Goal: Information Seeking & Learning: Learn about a topic

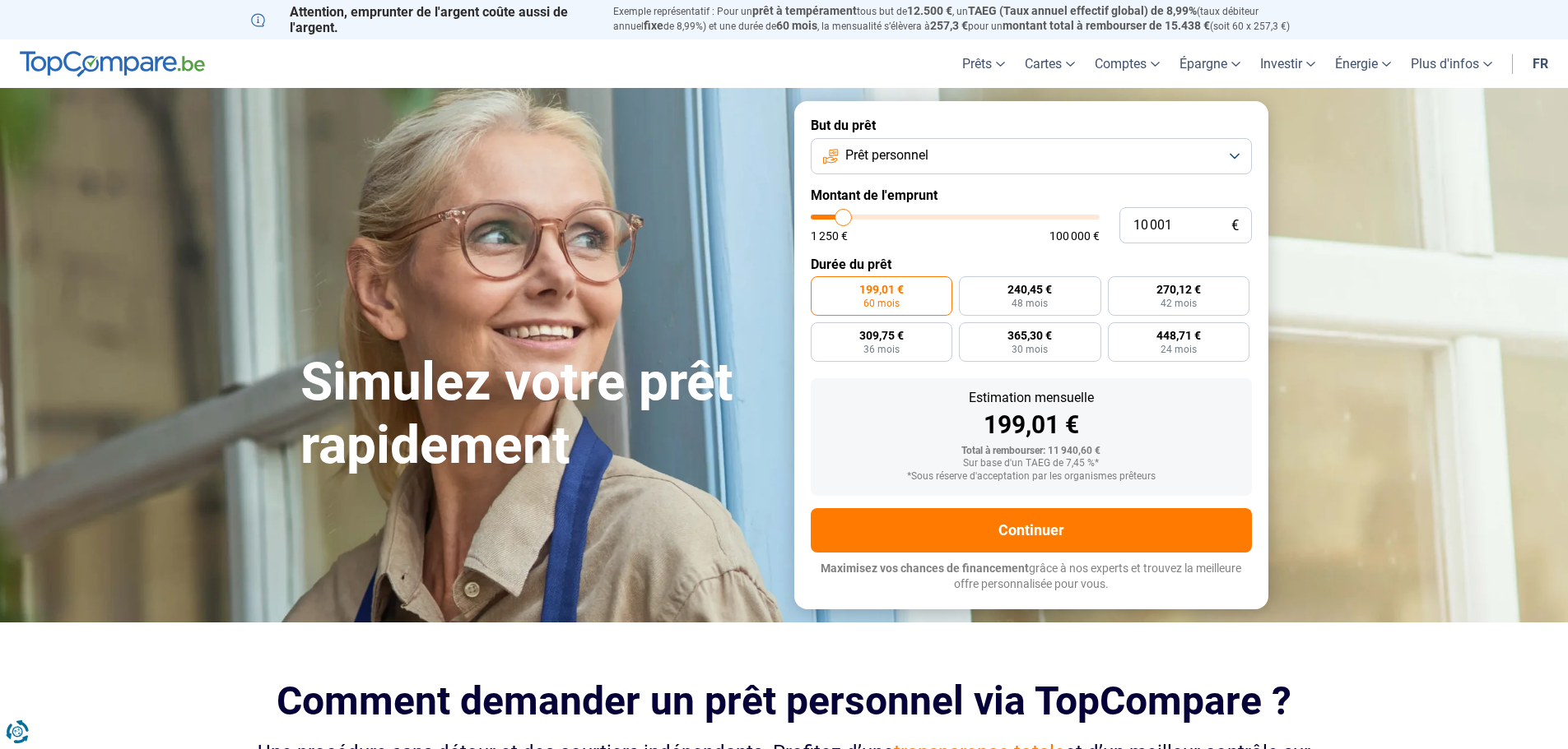
click at [972, 154] on button "Prêt personnel" at bounding box center [1031, 157] width 441 height 36
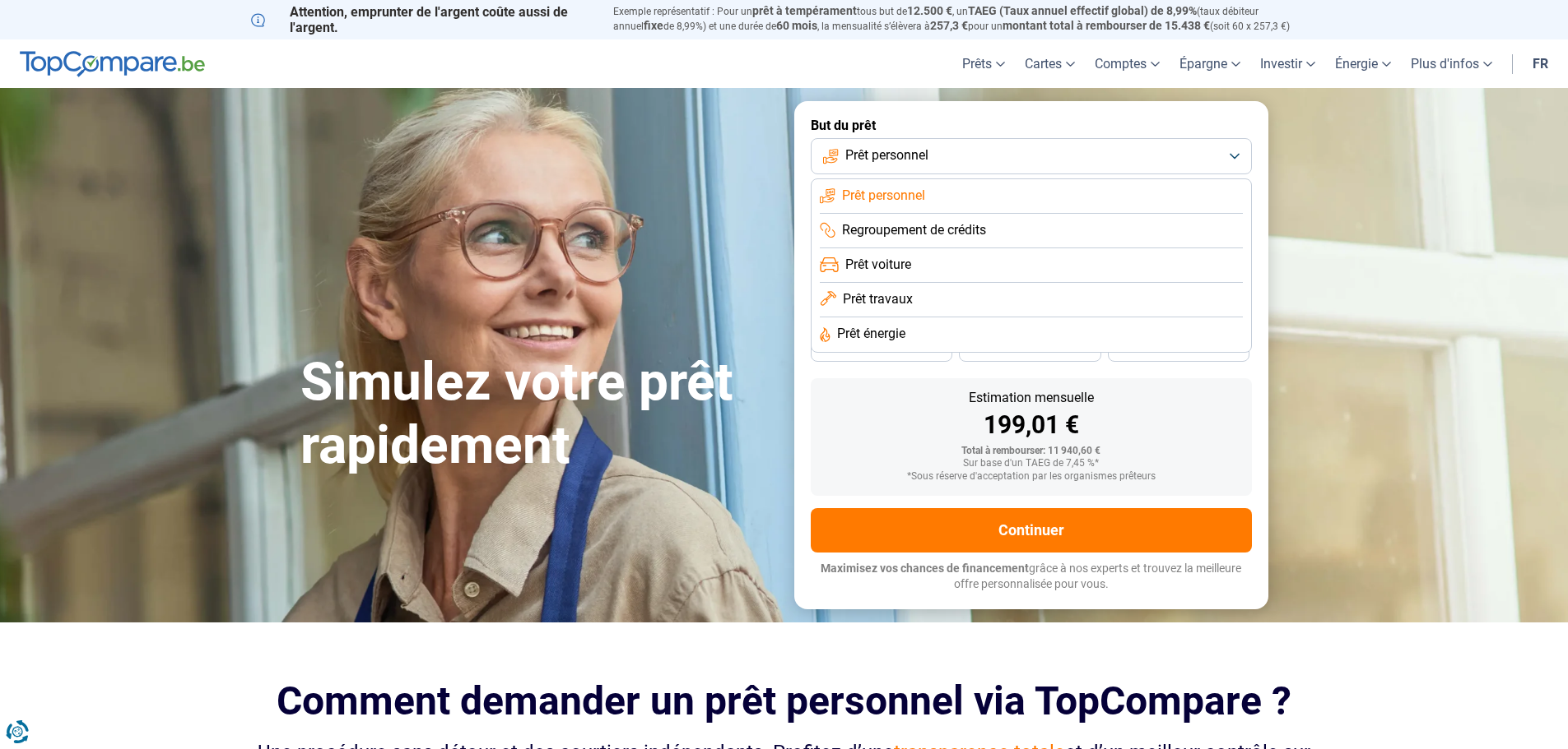
click at [972, 154] on button "Prêt personnel" at bounding box center [1031, 157] width 441 height 36
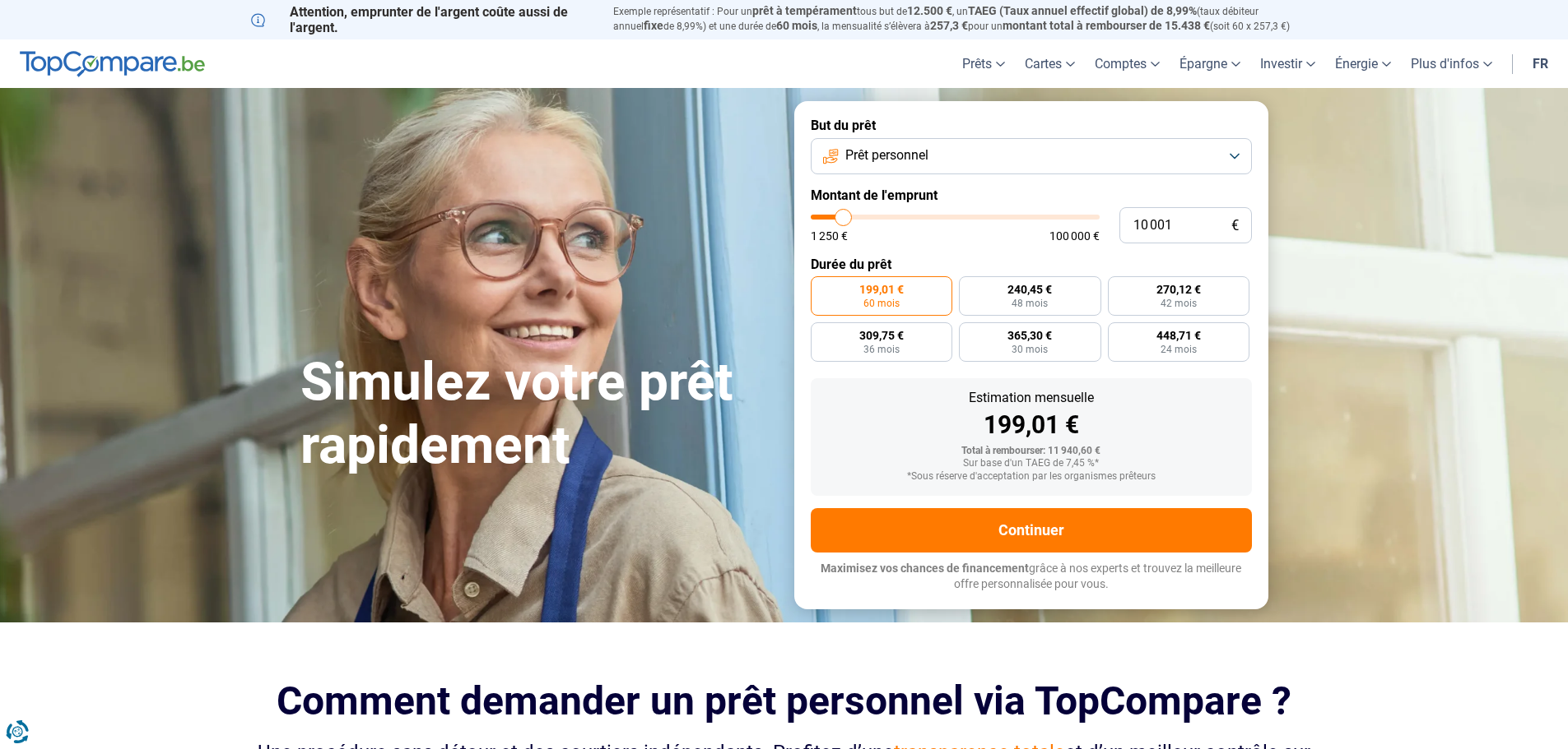
type input "12 750"
type input "12750"
type input "14 750"
type input "14750"
type input "17 250"
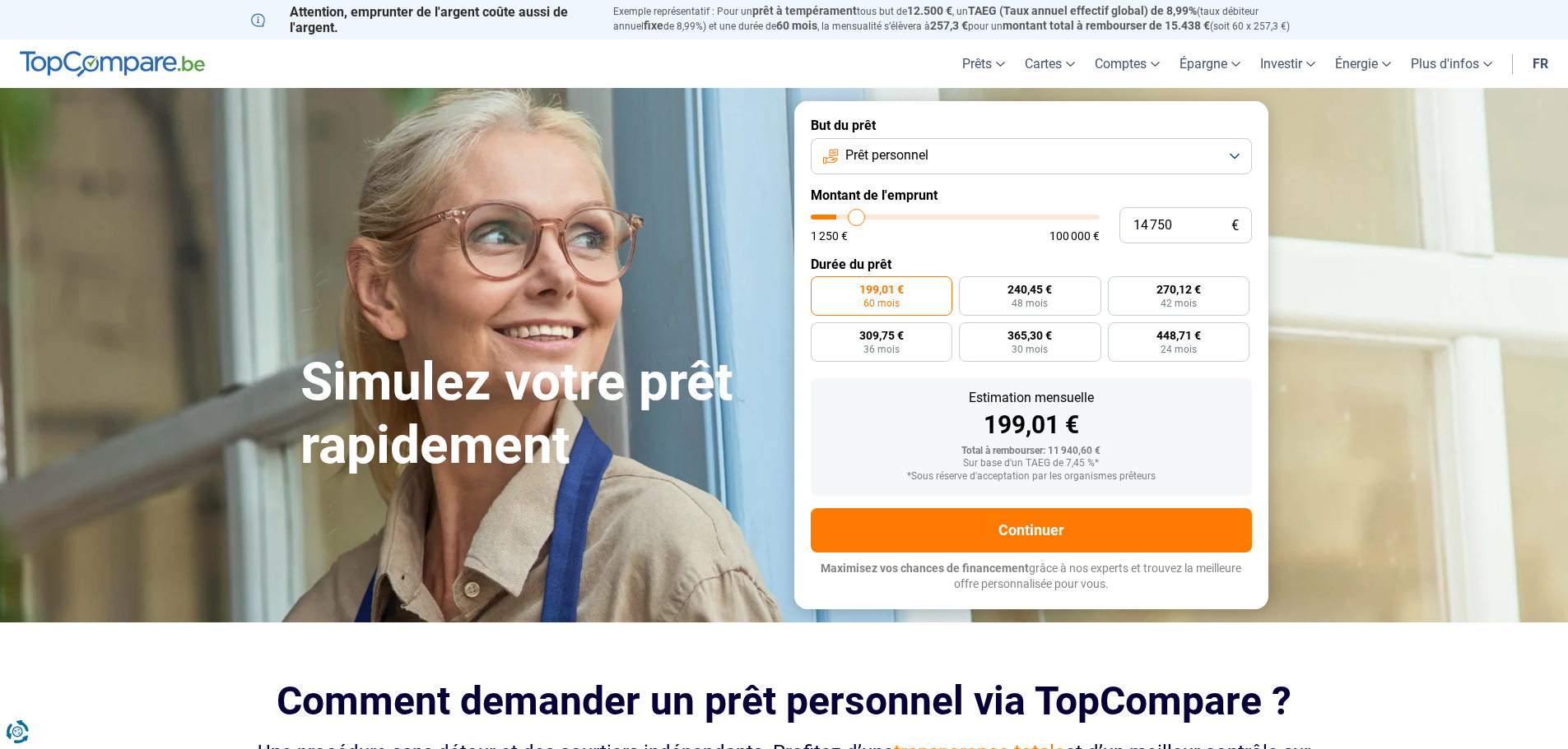
type input "17250"
type input "18 750"
type input "18750"
type input "19 000"
type input "19000"
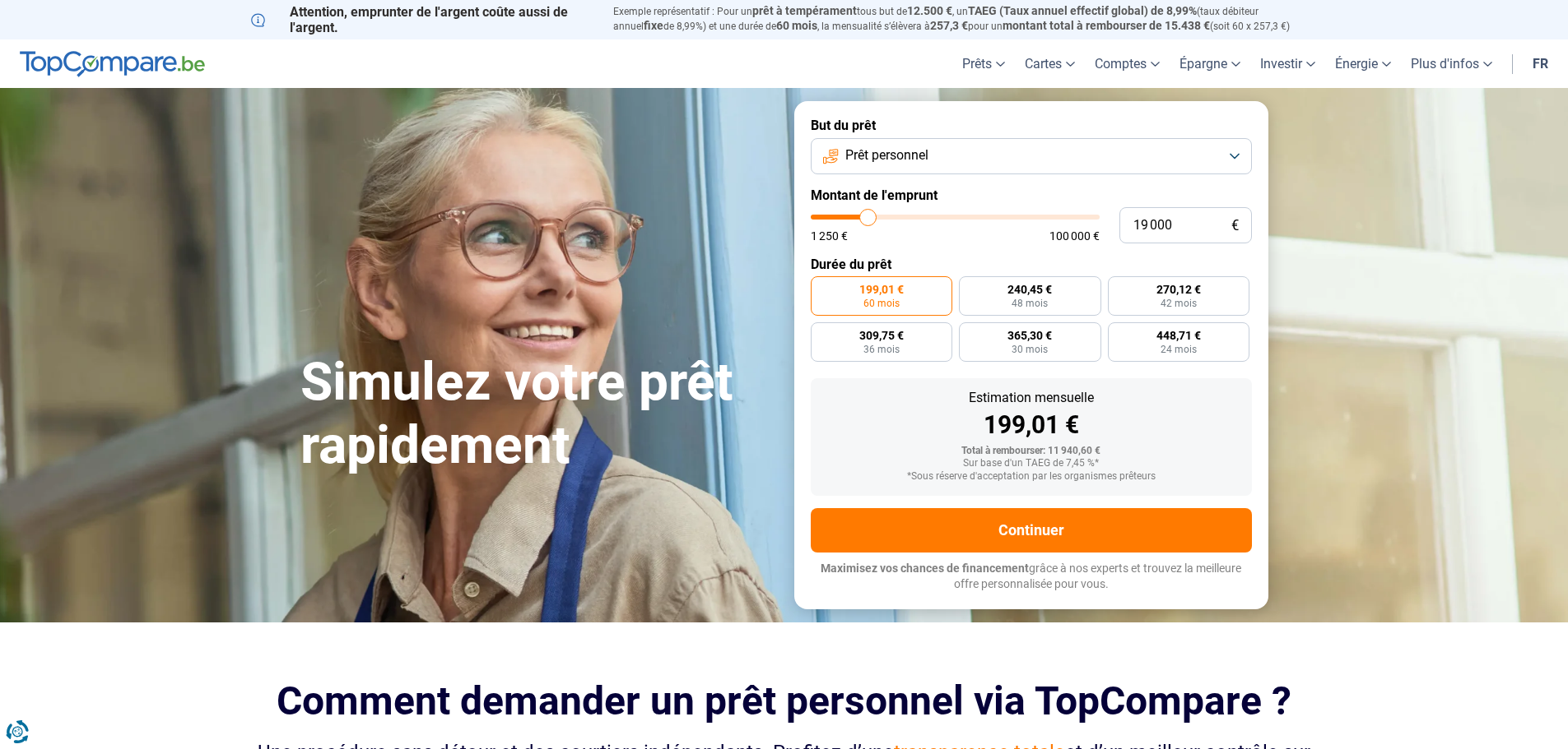
type input "20 250"
type input "20250"
type input "23 750"
type input "23750"
type input "25 000"
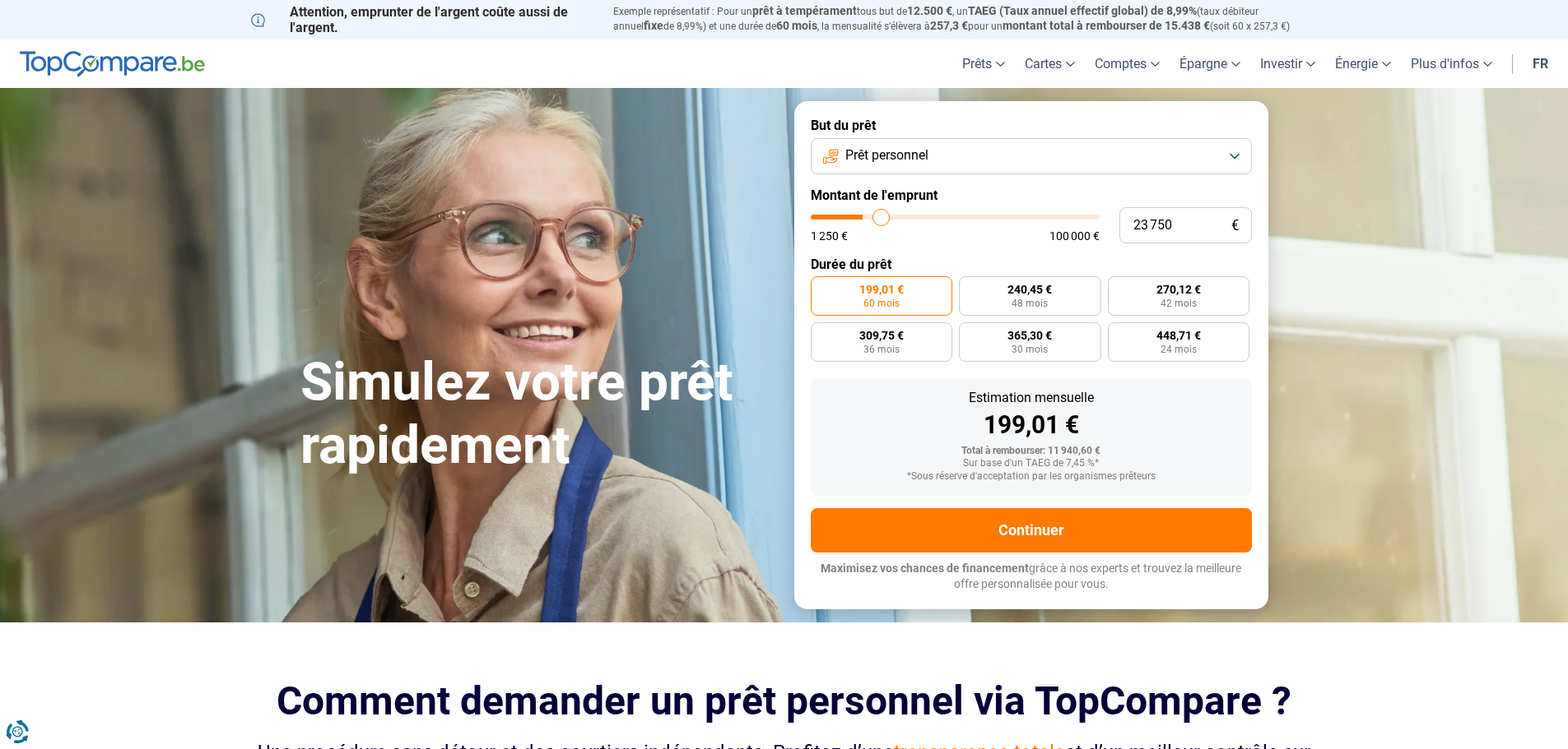
type input "25000"
type input "26 000"
type input "26000"
type input "26 250"
type input "26250"
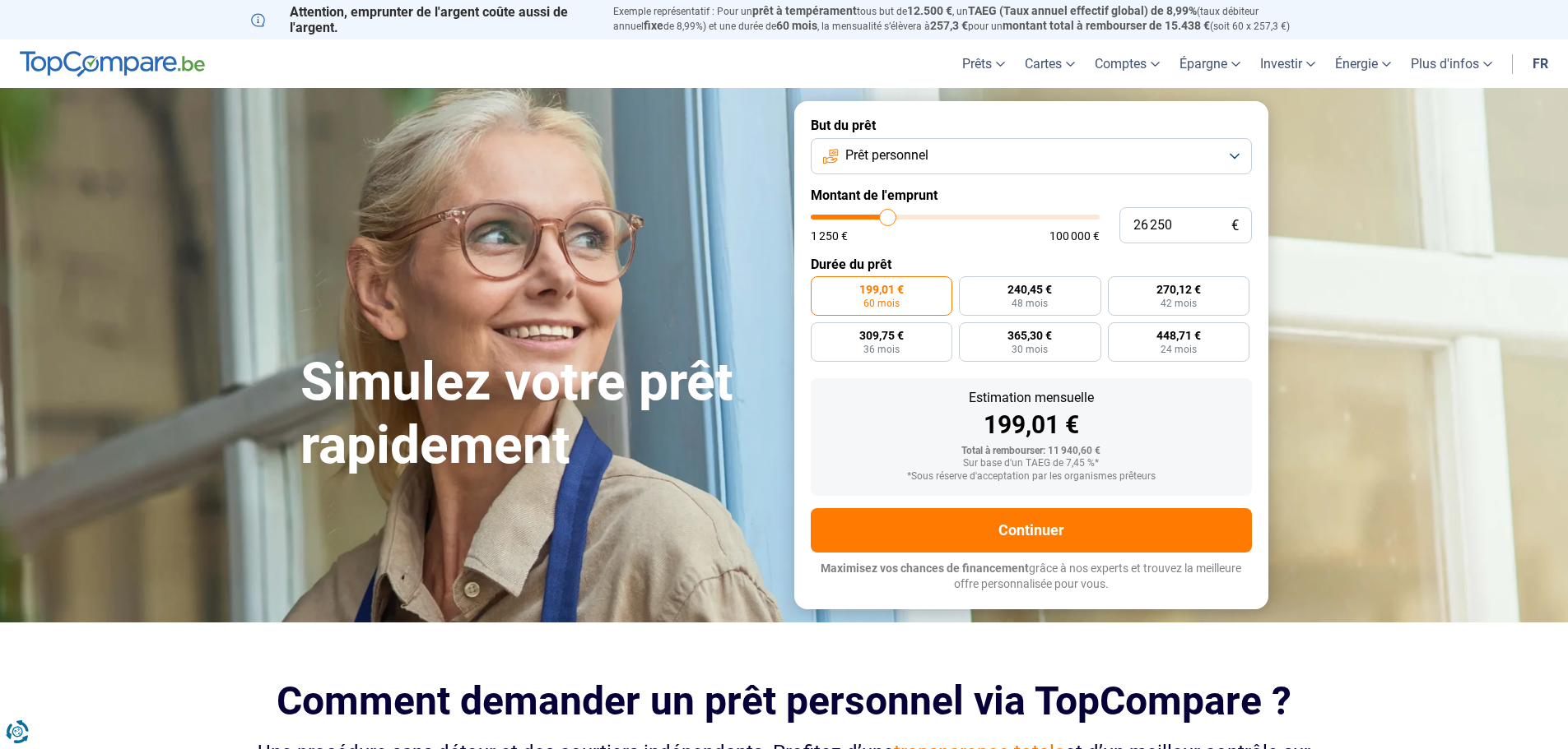
type input "27 250"
type input "27250"
type input "27 750"
type input "27750"
type input "29 500"
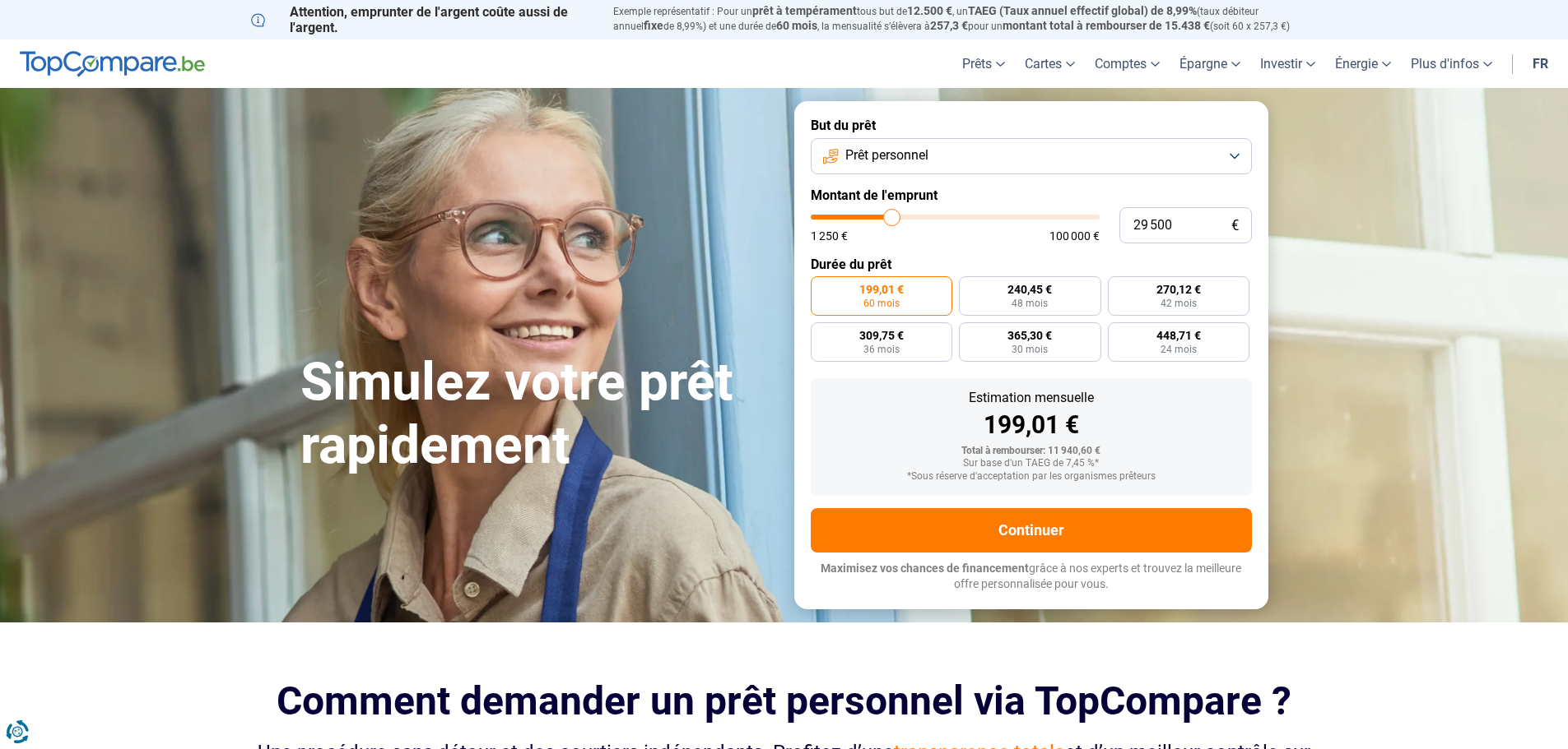
type input "29500"
type input "30 500"
type input "30500"
type input "31 000"
drag, startPoint x: 847, startPoint y: 217, endPoint x: 902, endPoint y: 230, distance: 56.5
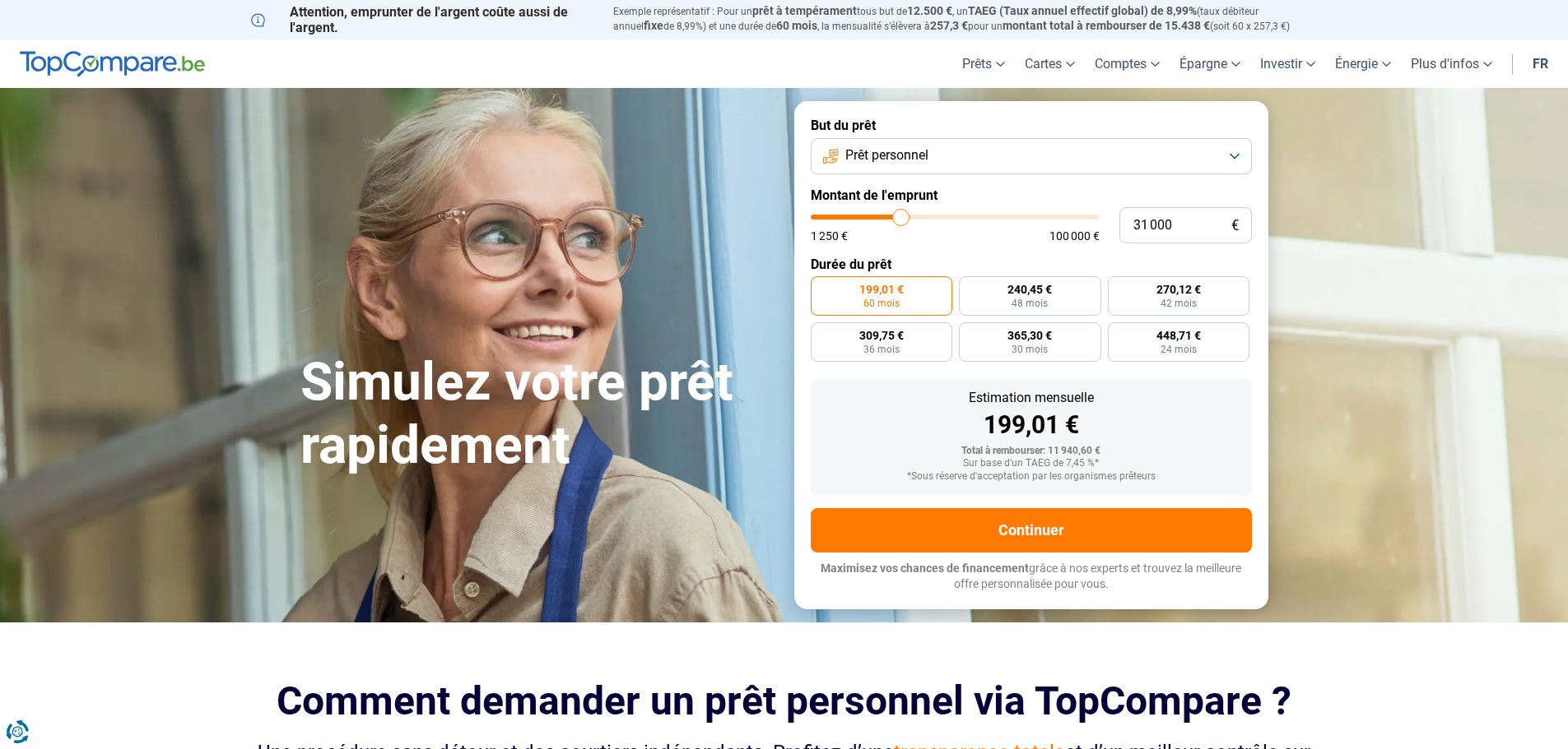
type input "31000"
click at [902, 220] on input "range" at bounding box center [955, 217] width 289 height 5
radio input "false"
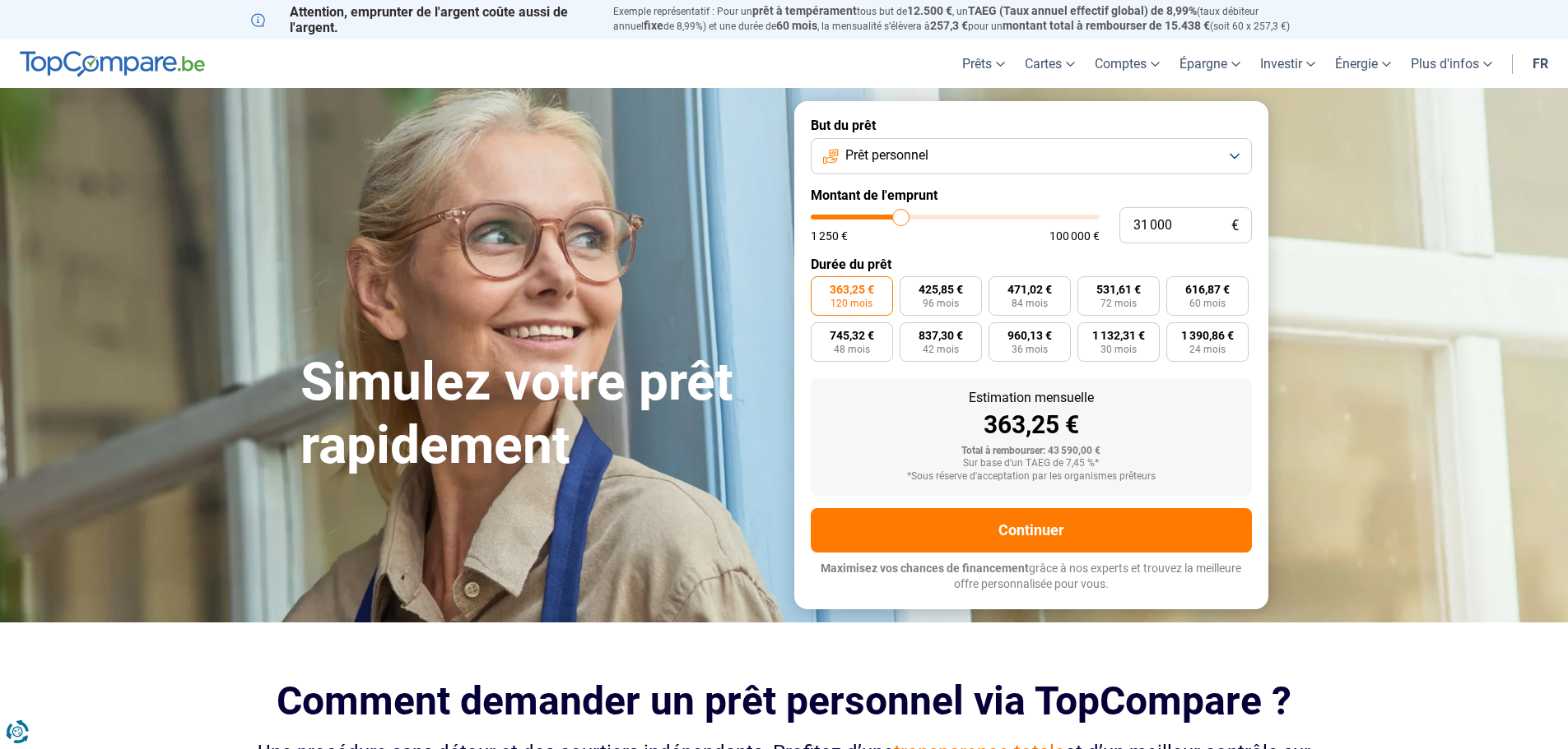
type input "30 750"
type input "30750"
type input "31 000"
type input "31000"
type input "31 250"
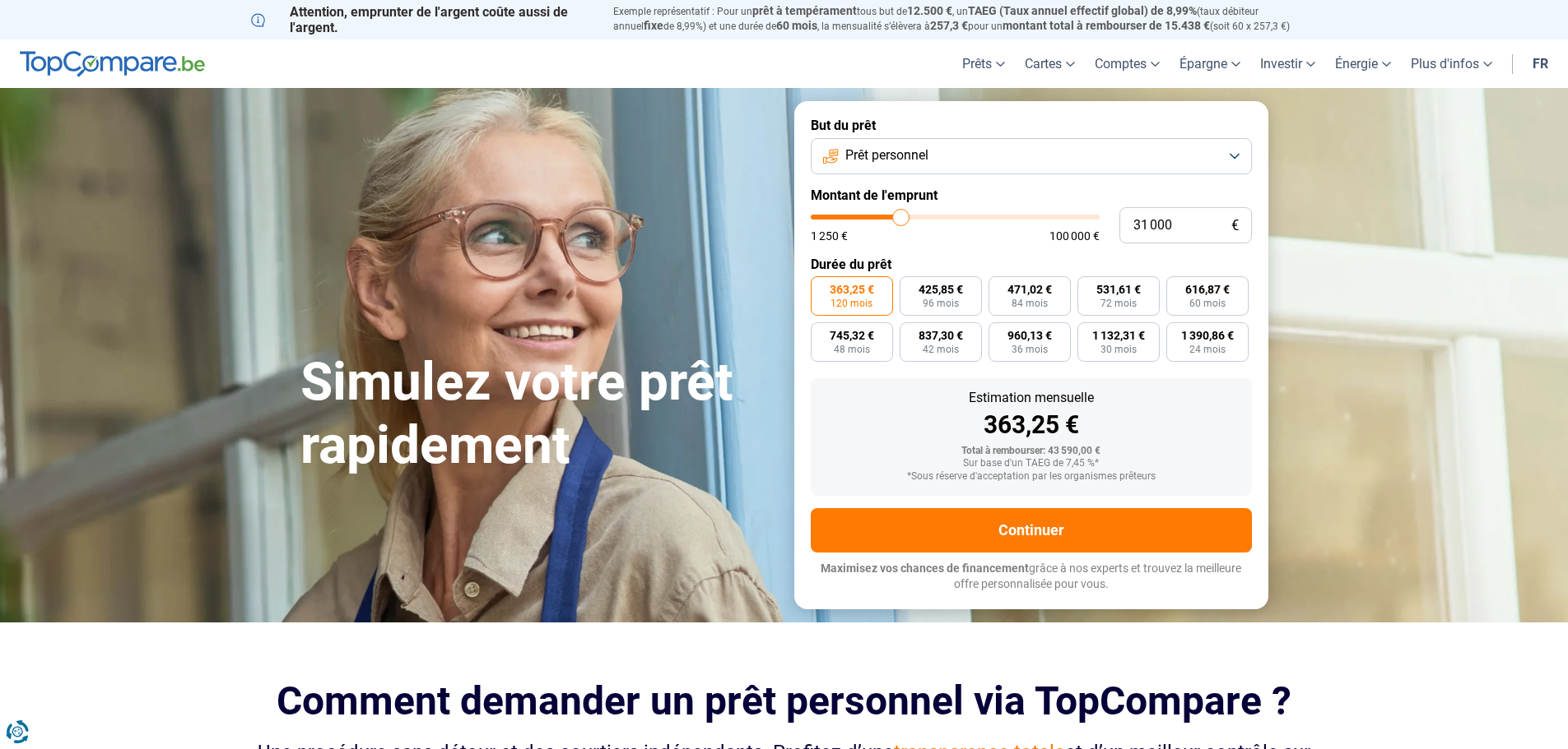
type input "31250"
type input "32 000"
type input "32000"
type input "32 250"
type input "32250"
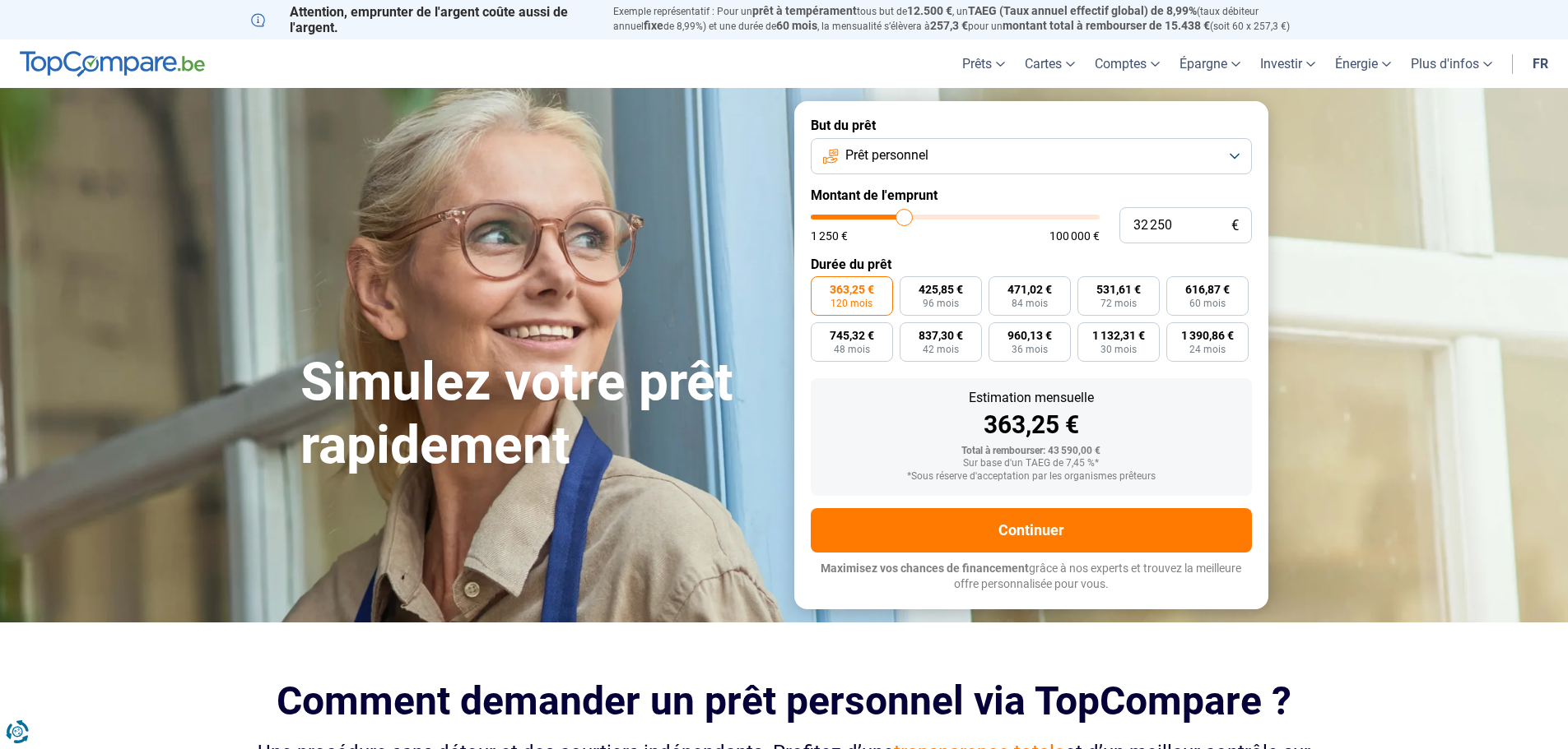
type input "32 500"
type input "32500"
type input "33 500"
type input "33500"
type input "34 000"
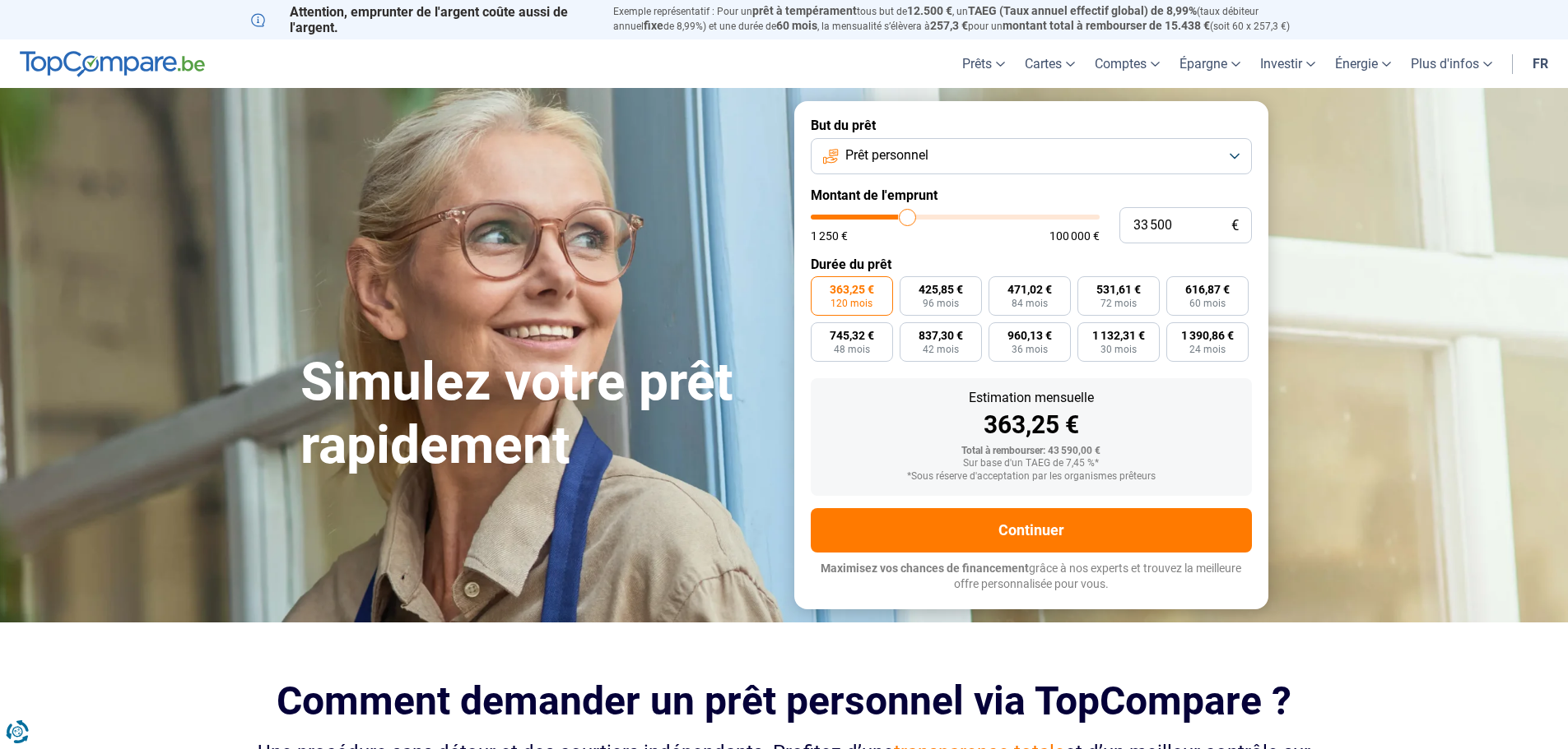
type input "34000"
type input "35 000"
type input "35000"
type input "35 750"
type input "35750"
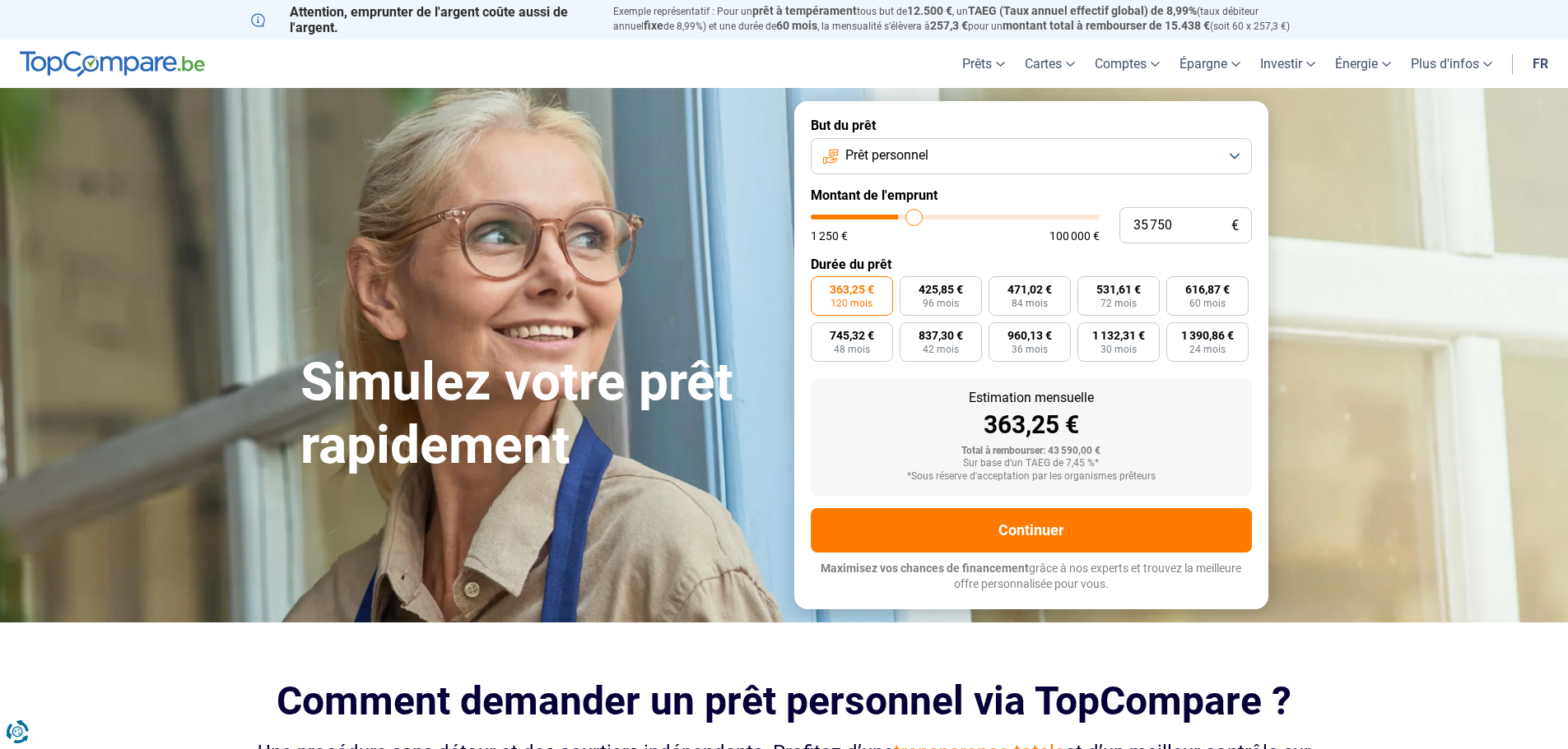
type input "36 500"
type input "36500"
type input "36 750"
type input "36750"
type input "37 250"
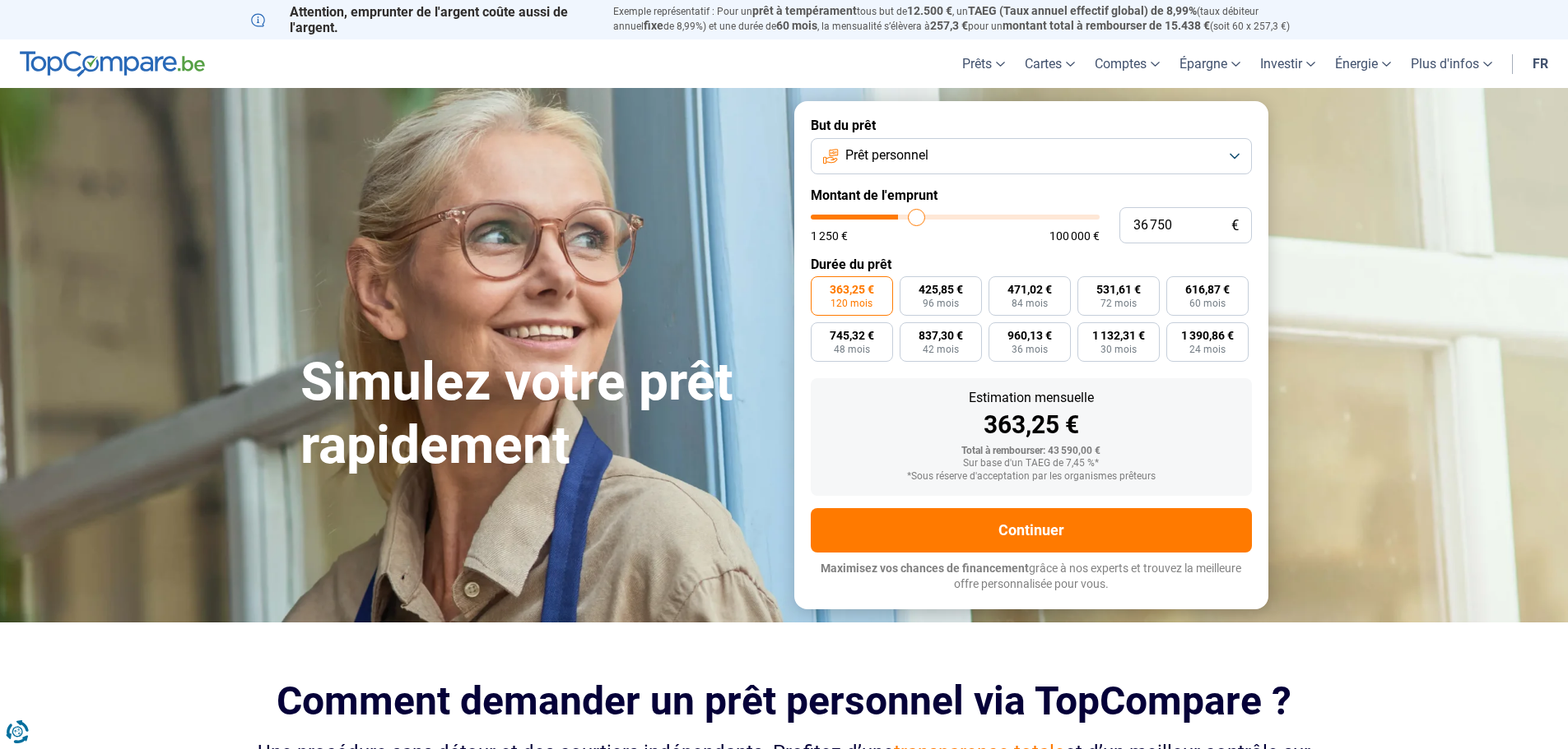
type input "37250"
type input "37 750"
type input "37750"
type input "38 250"
type input "38250"
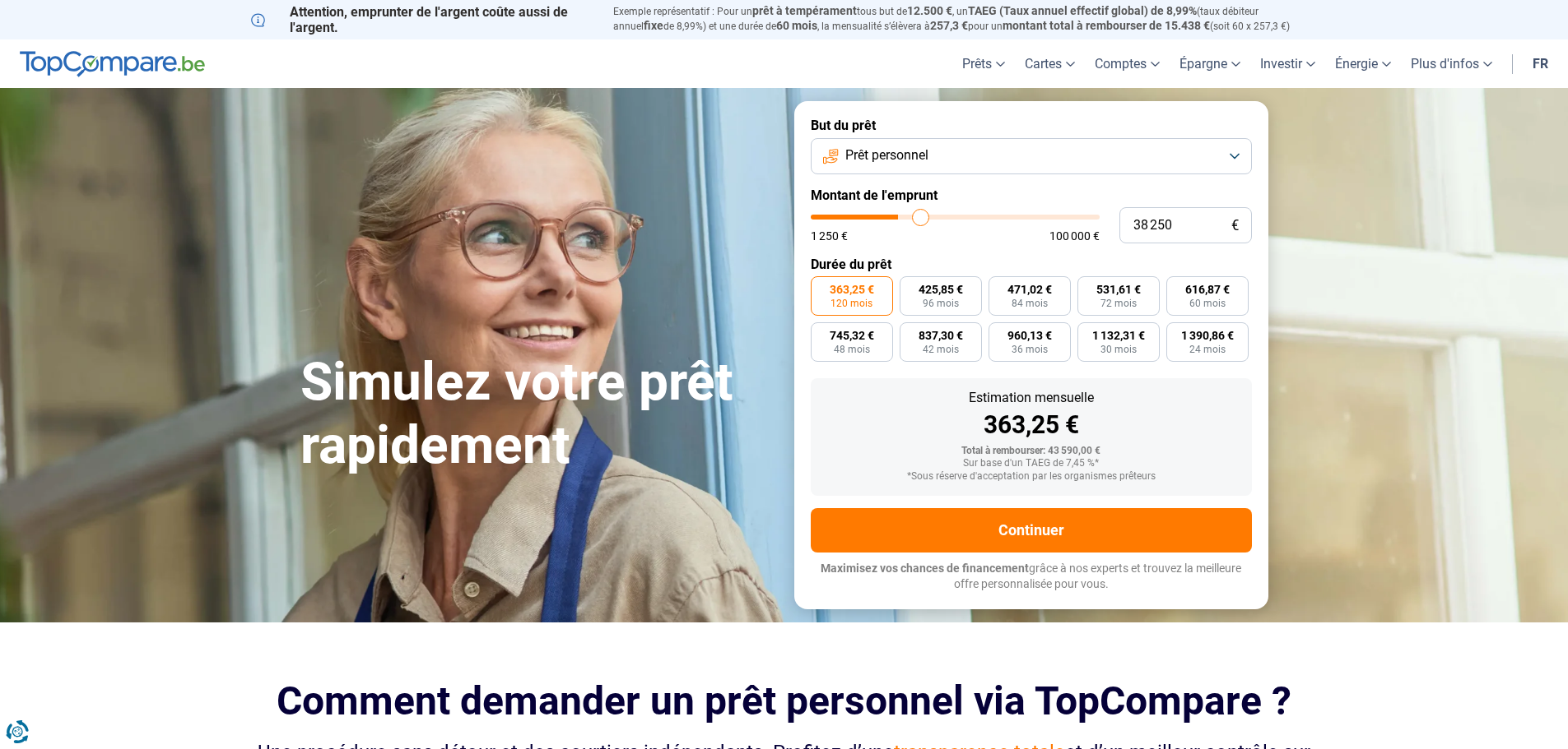
type input "38 500"
type input "38500"
type input "38 750"
type input "38750"
type input "39 250"
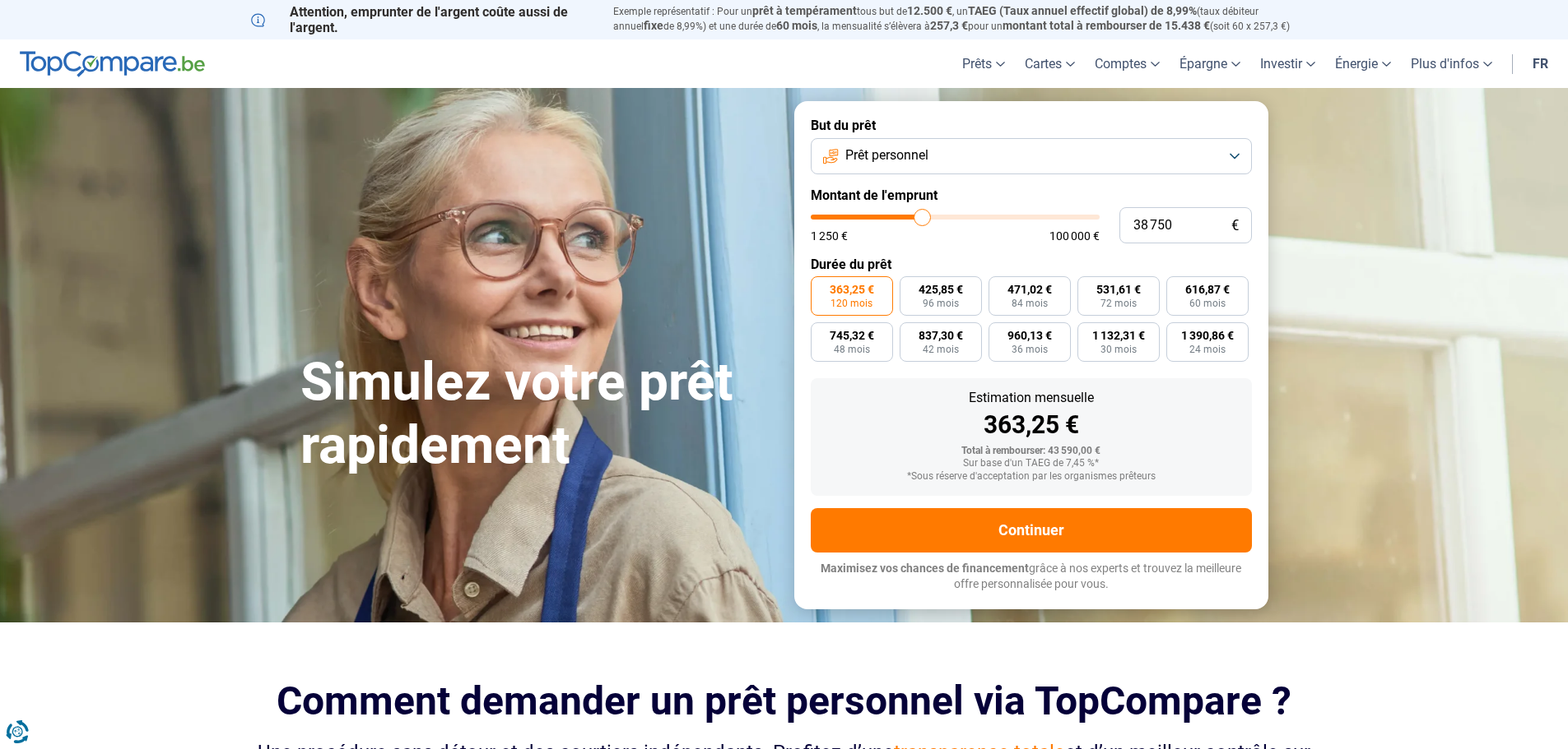
type input "39250"
type input "39 750"
type input "39750"
type input "40 250"
type input "40250"
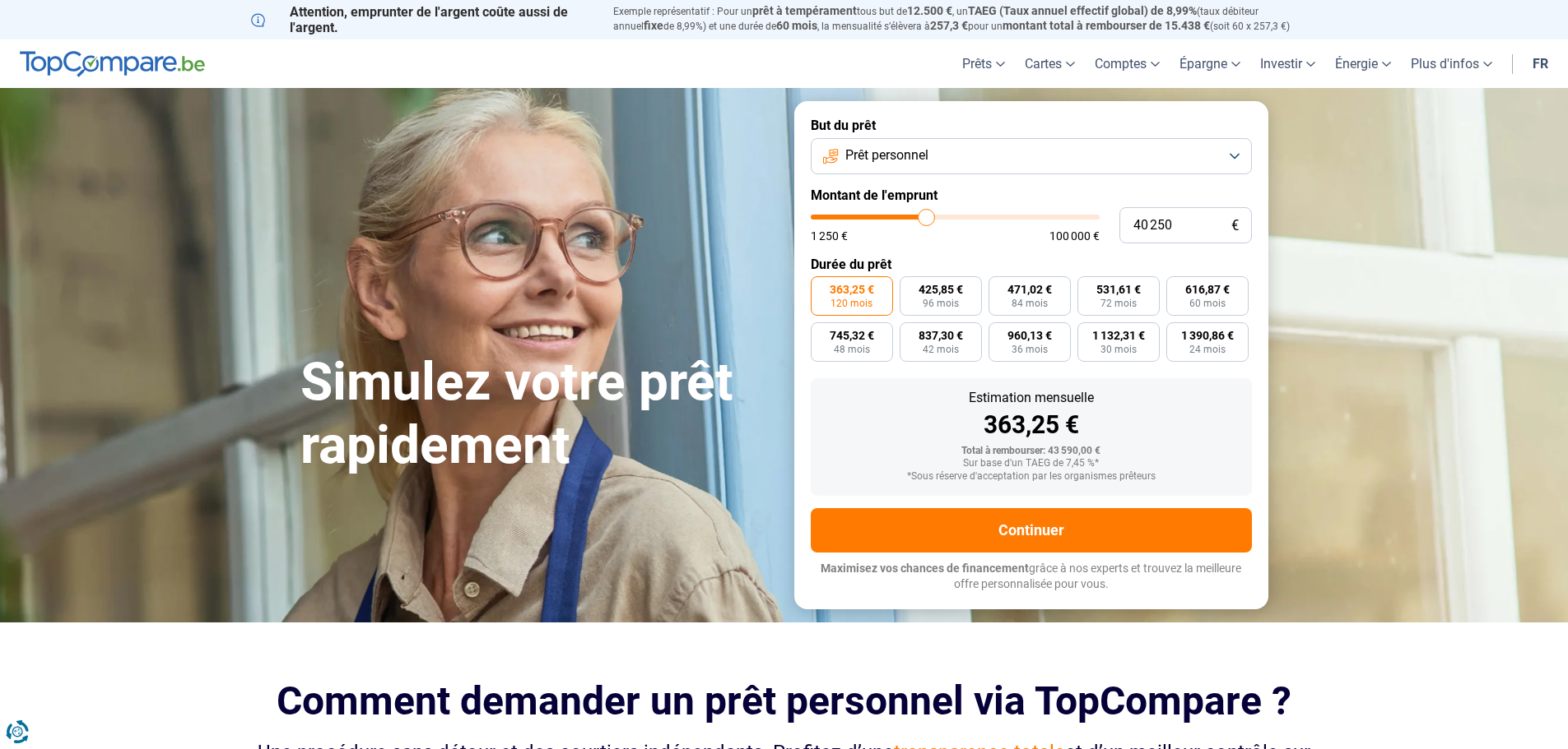
type input "41 250"
type input "41250"
type input "41 500"
type input "41500"
type input "42 250"
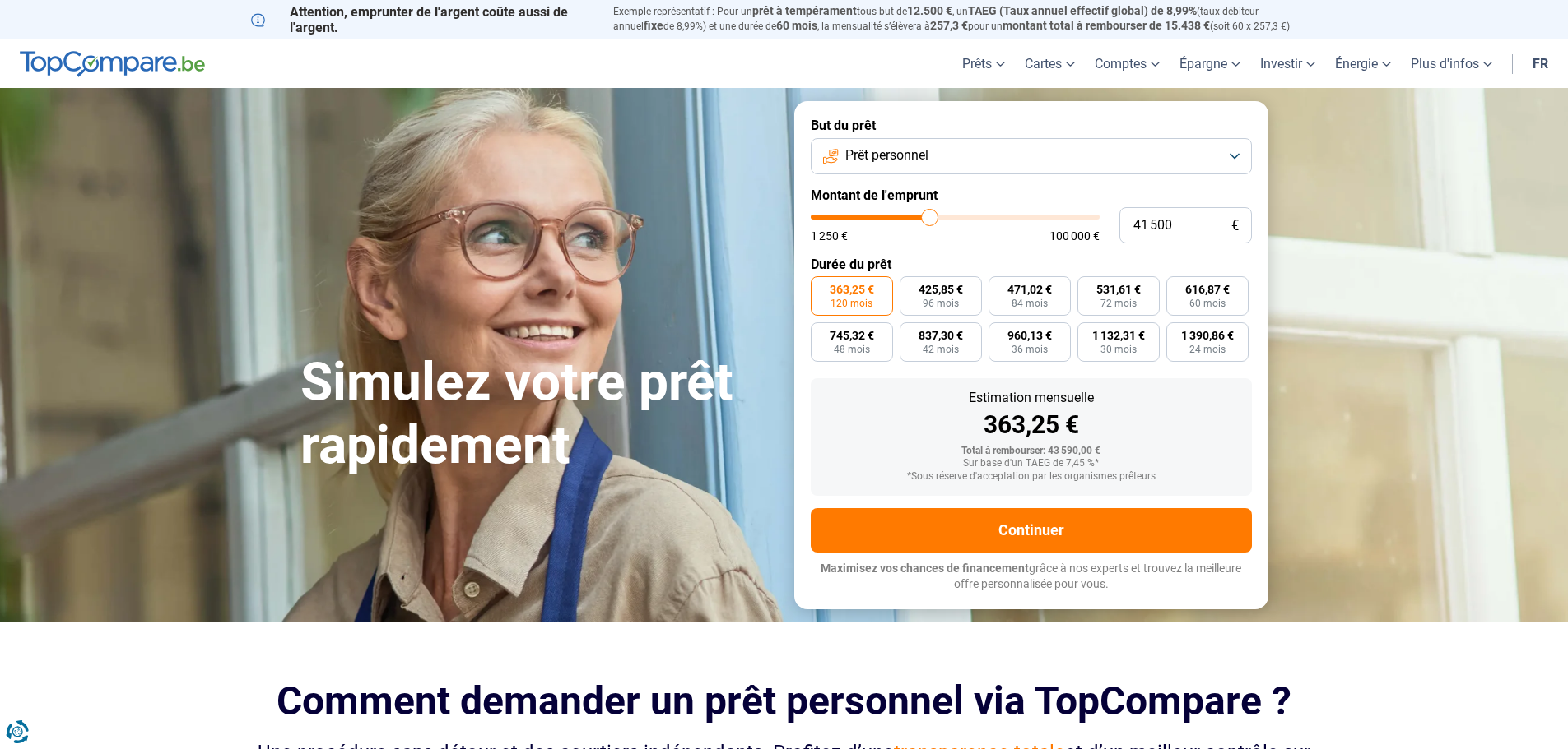
type input "42250"
type input "42 500"
type input "42500"
type input "31 250"
type input "31250"
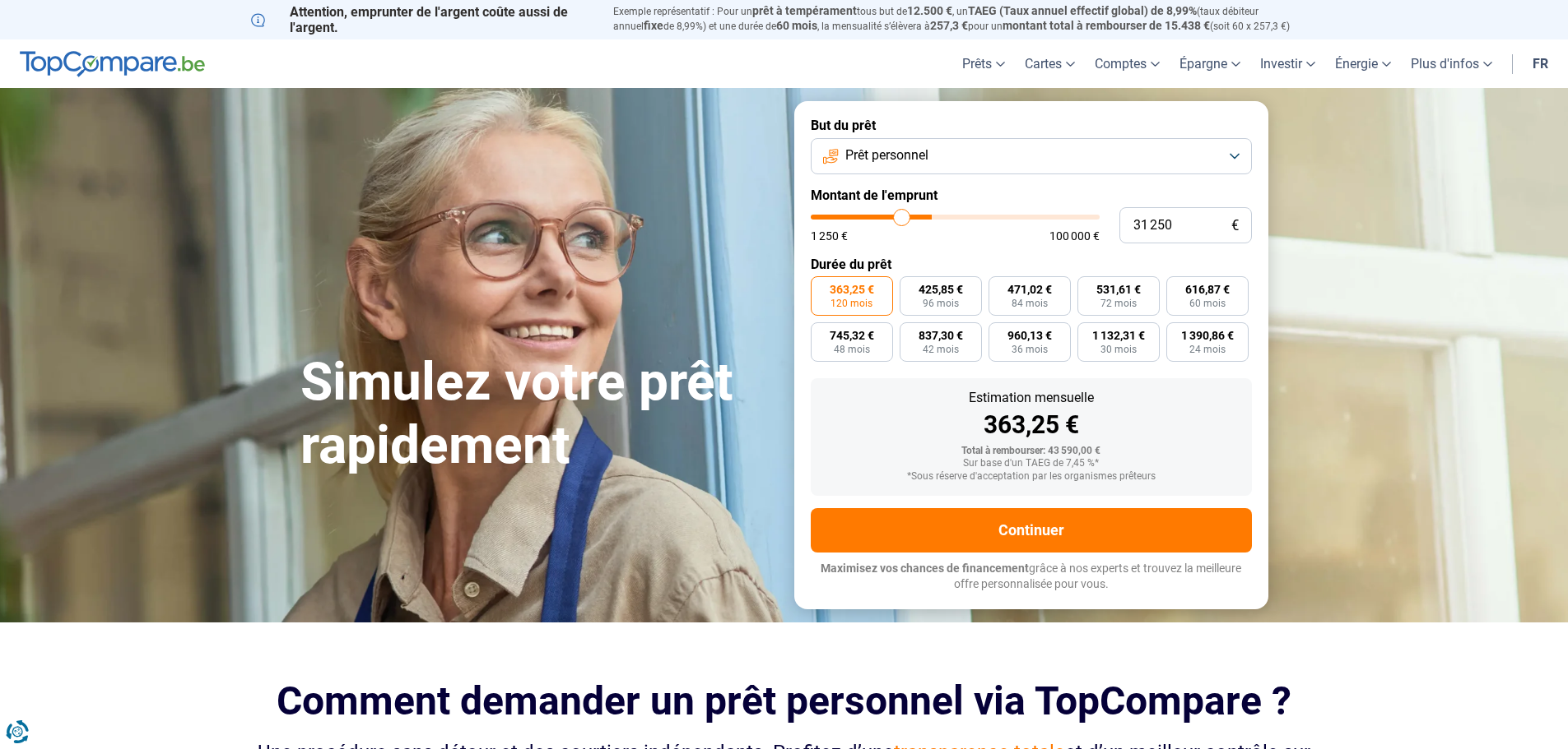
type input "18 000"
type input "18000"
type input "7 500"
type input "7500"
type input "3 750"
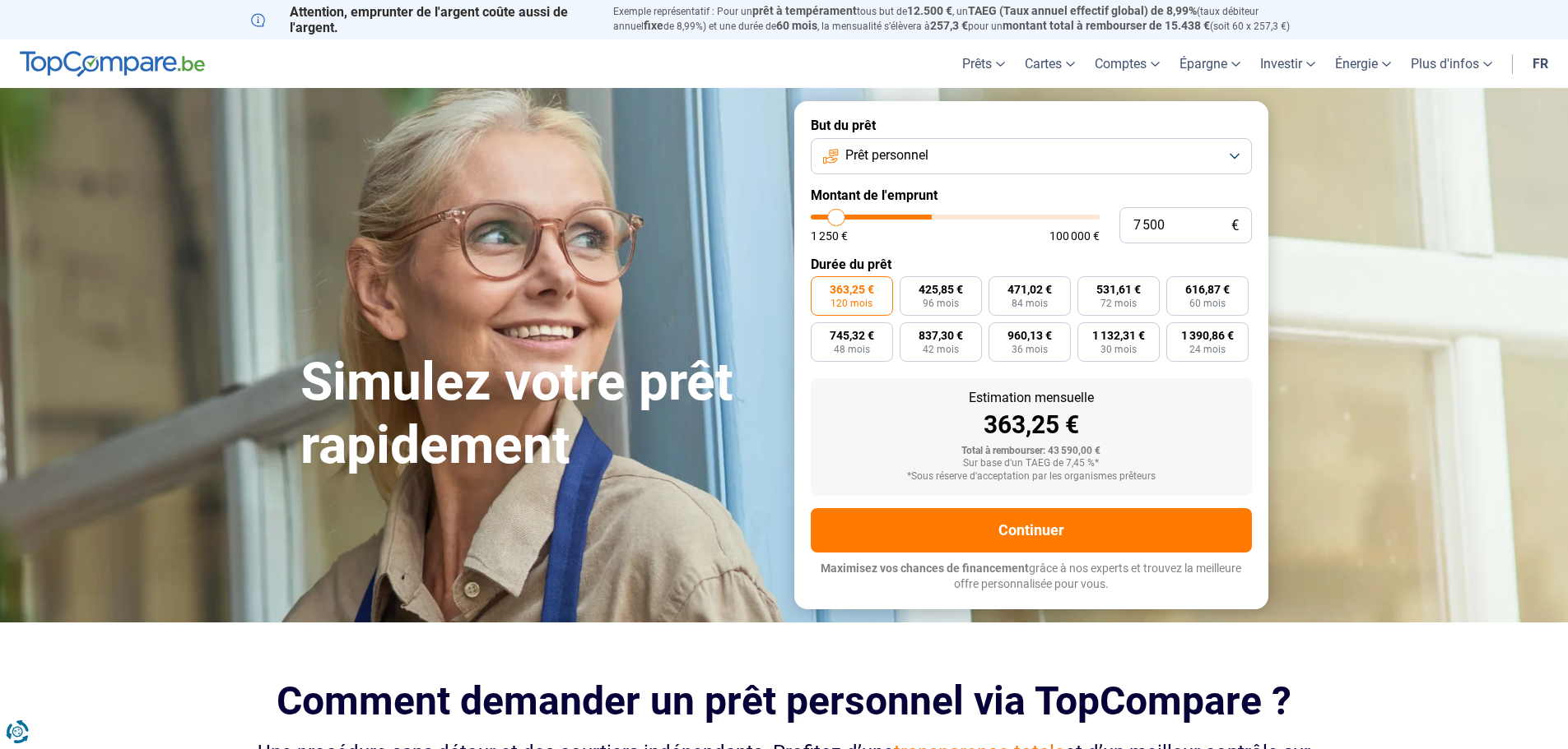
type input "3750"
type input "3 000"
type input "3000"
type input "1 250"
drag, startPoint x: 901, startPoint y: 212, endPoint x: 735, endPoint y: 223, distance: 166.4
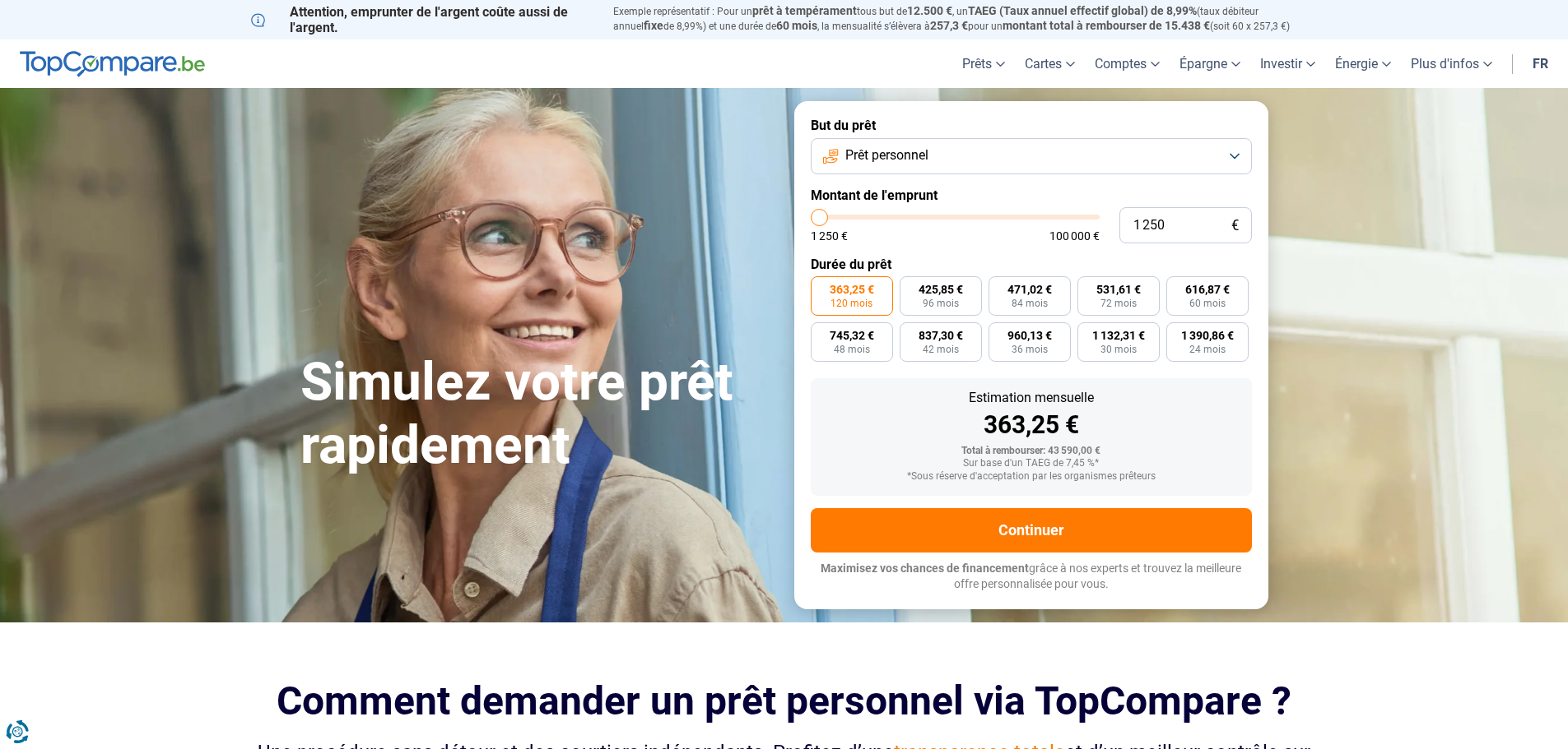
type input "1250"
click at [811, 220] on input "range" at bounding box center [955, 217] width 289 height 5
radio input "true"
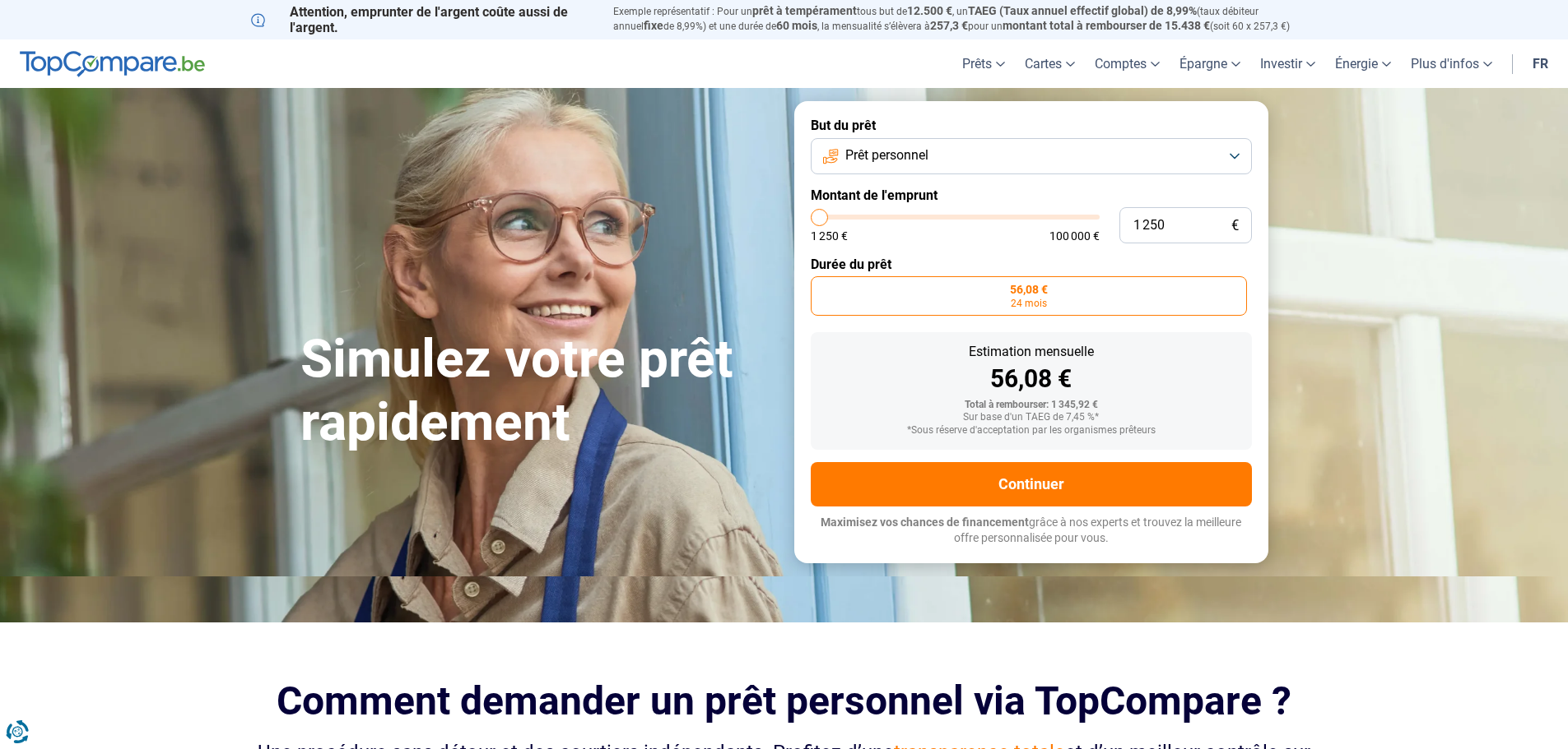
click at [970, 158] on button "Prêt personnel" at bounding box center [1031, 157] width 441 height 36
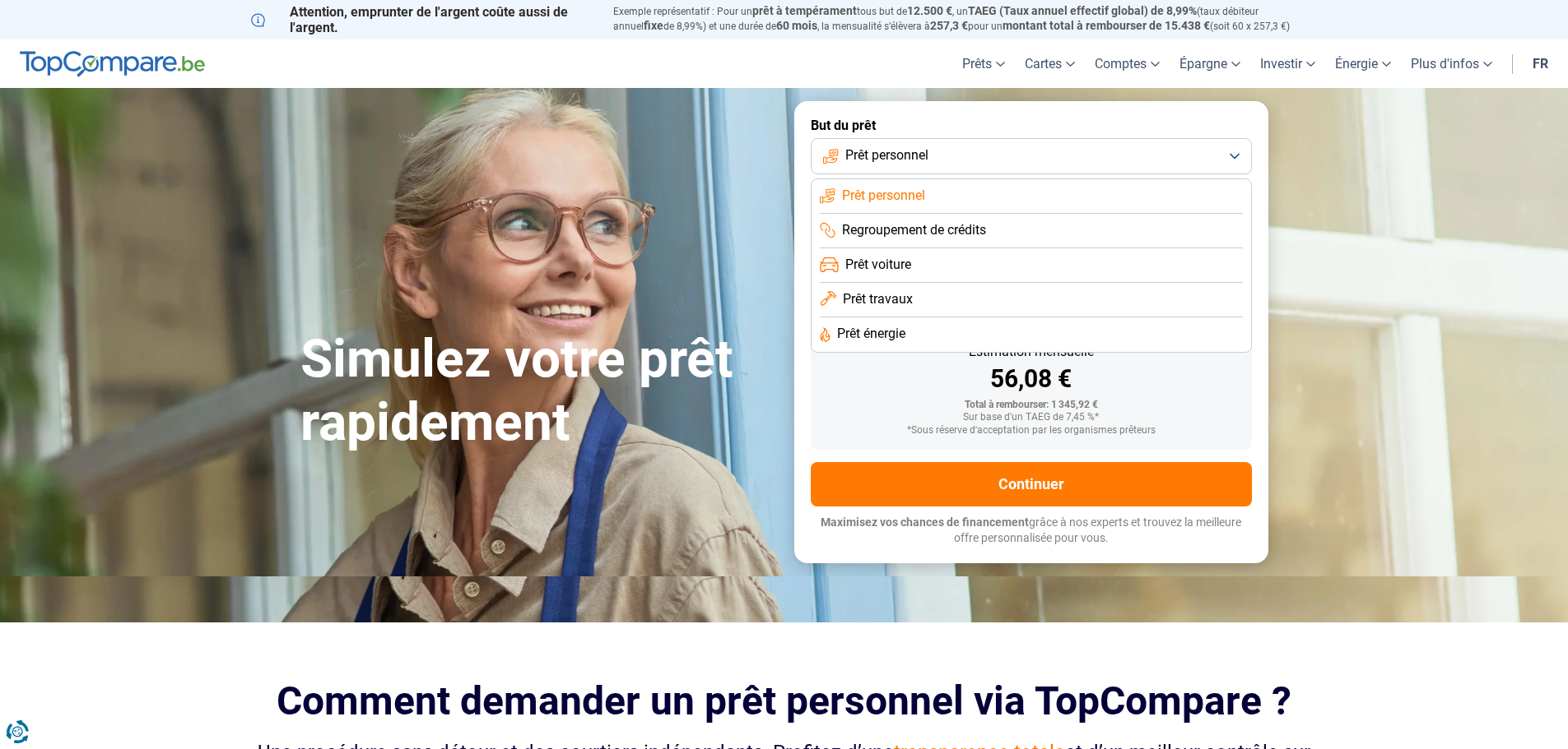
click at [1362, 323] on section "Simulez votre prêt rapidement Simulez votre prêt rapidement But du prêt Prêt pe…" at bounding box center [784, 332] width 1568 height 488
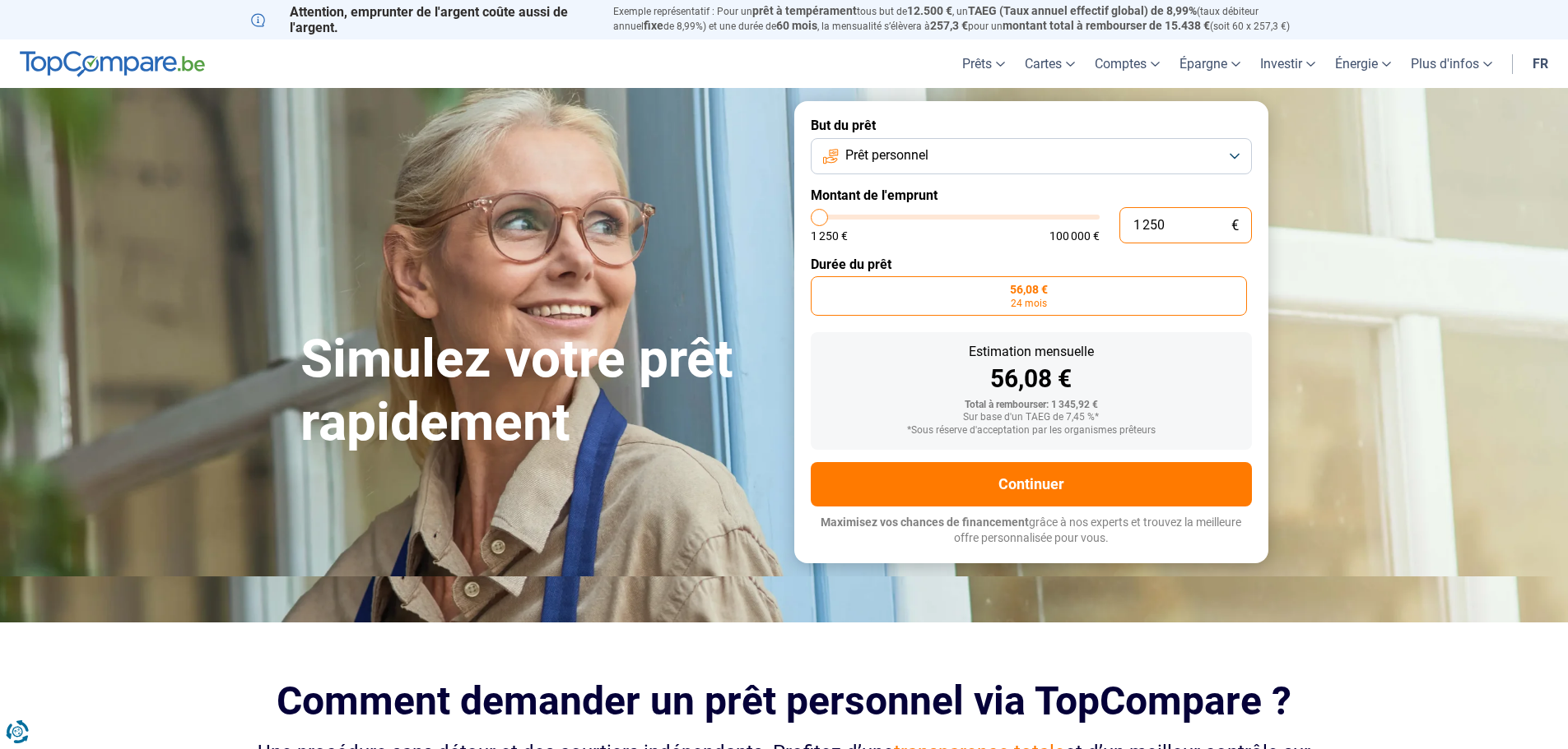
click at [1208, 229] on input "1 250" at bounding box center [1185, 225] width 132 height 36
type input "125"
type input "1250"
type input "12"
type input "1250"
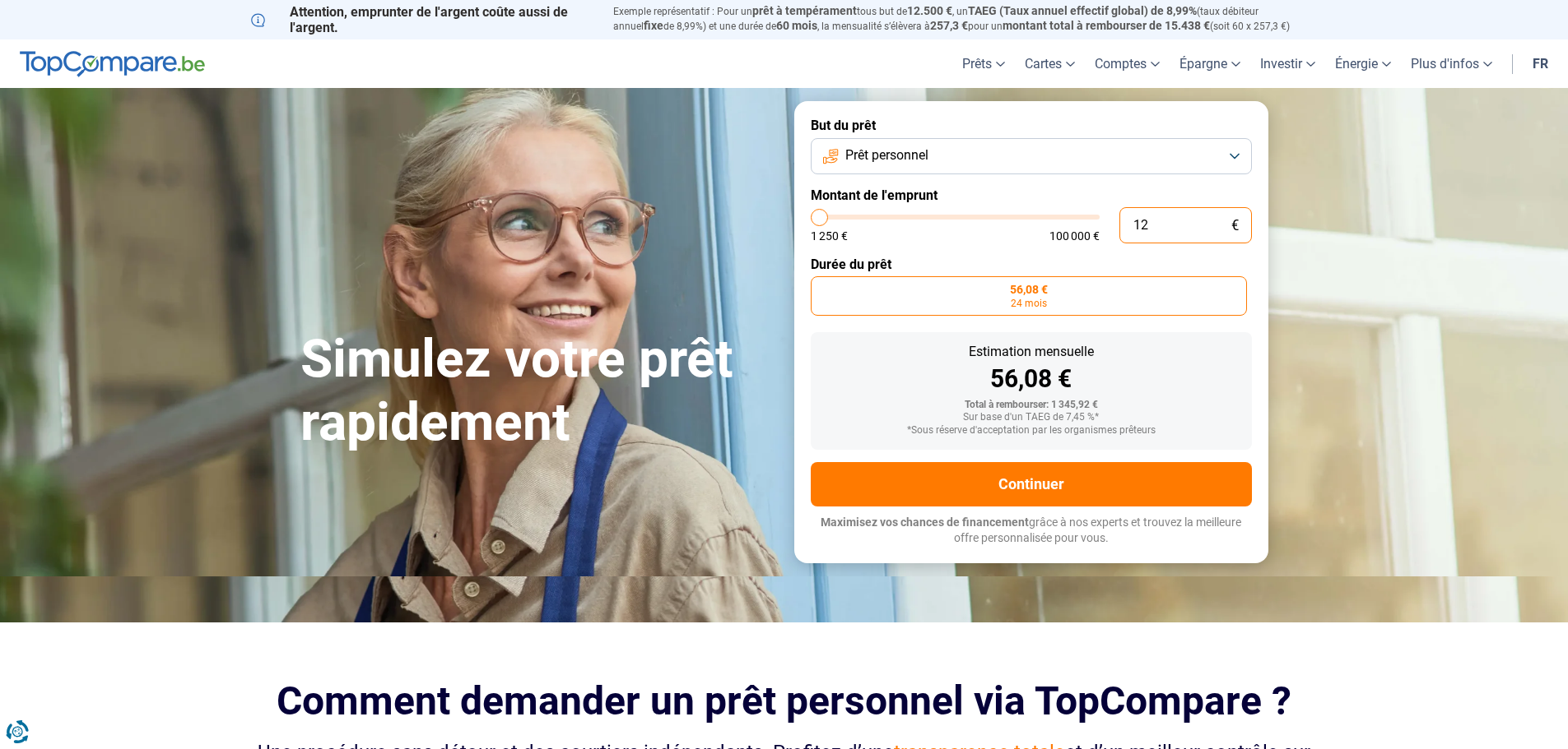
type input "1"
type input "1250"
type input "0"
type input "1250"
type input "1"
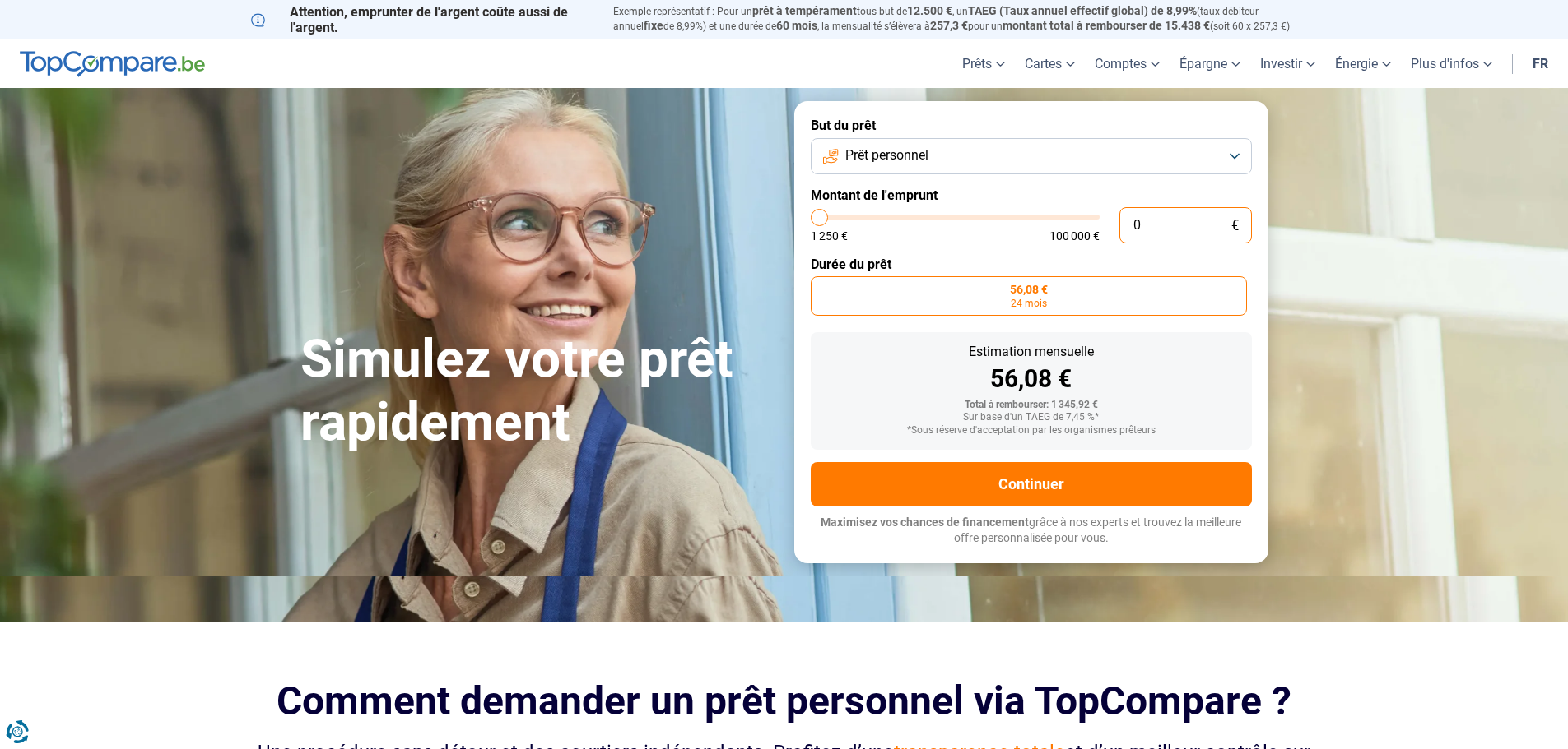
type input "1250"
type input "10"
type input "1250"
type input "100"
type input "1250"
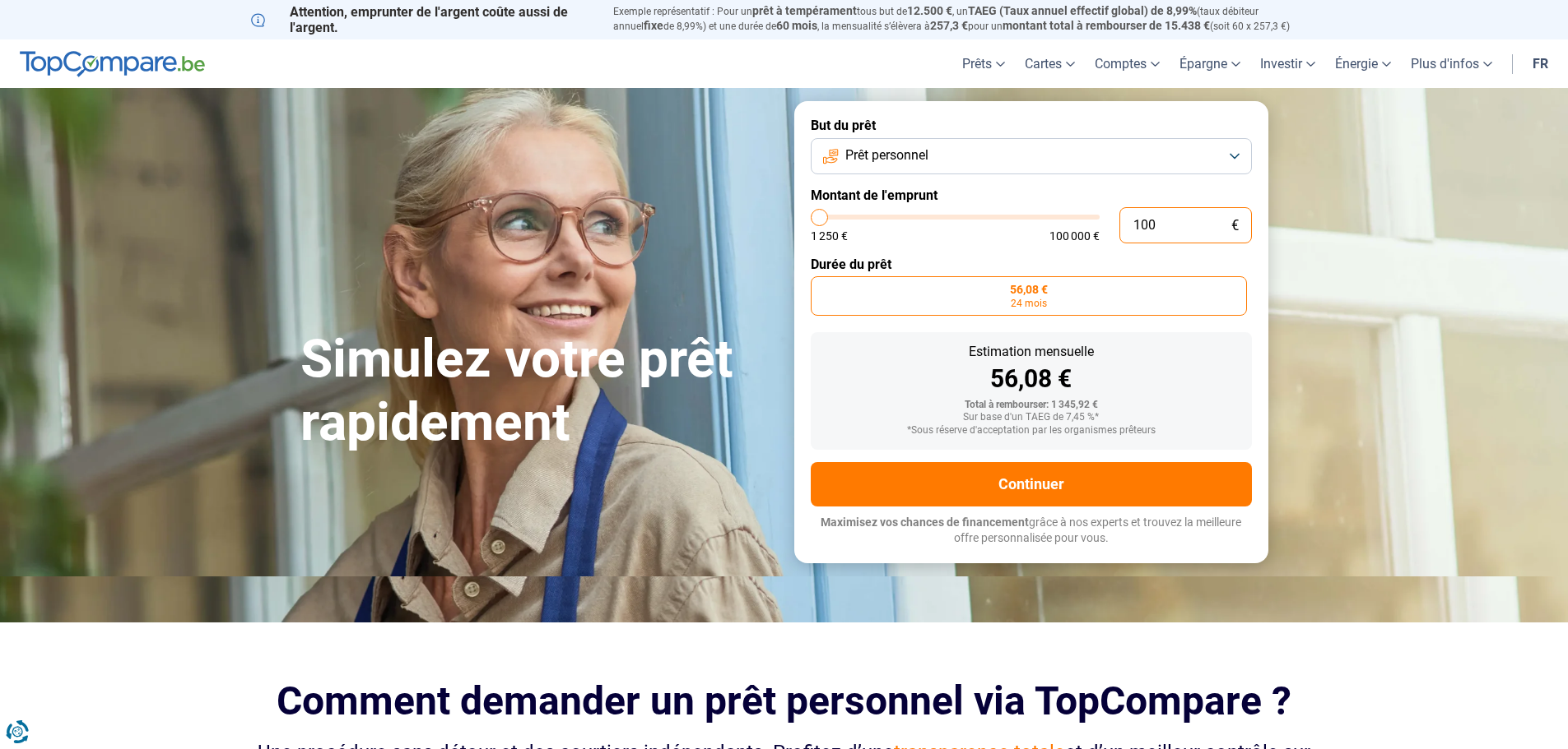
type input "1 000"
type input "1250"
type input "10 000"
type input "10000"
radio input "false"
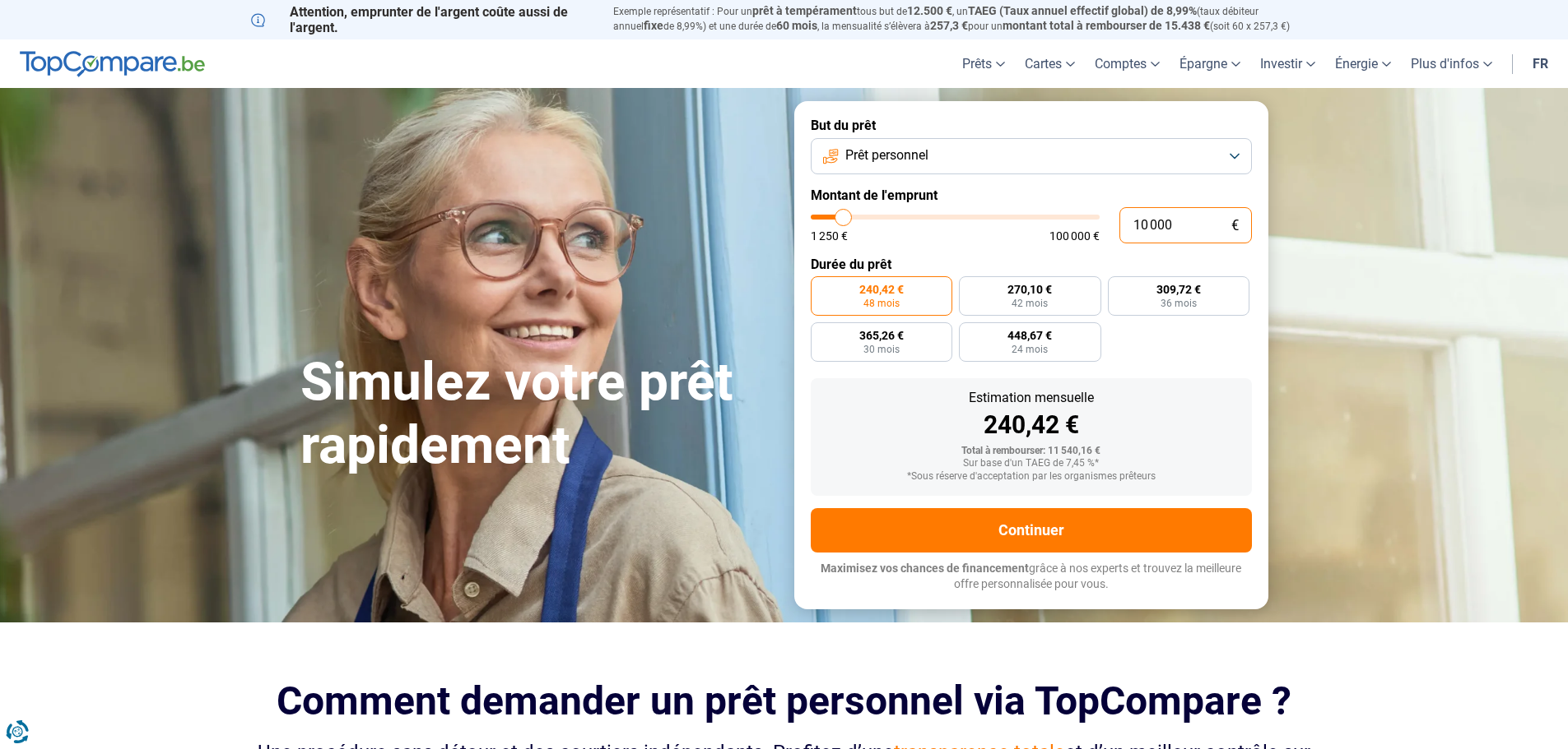
type input "1 000"
type input "1250"
type input "100"
type input "1250"
type input "10"
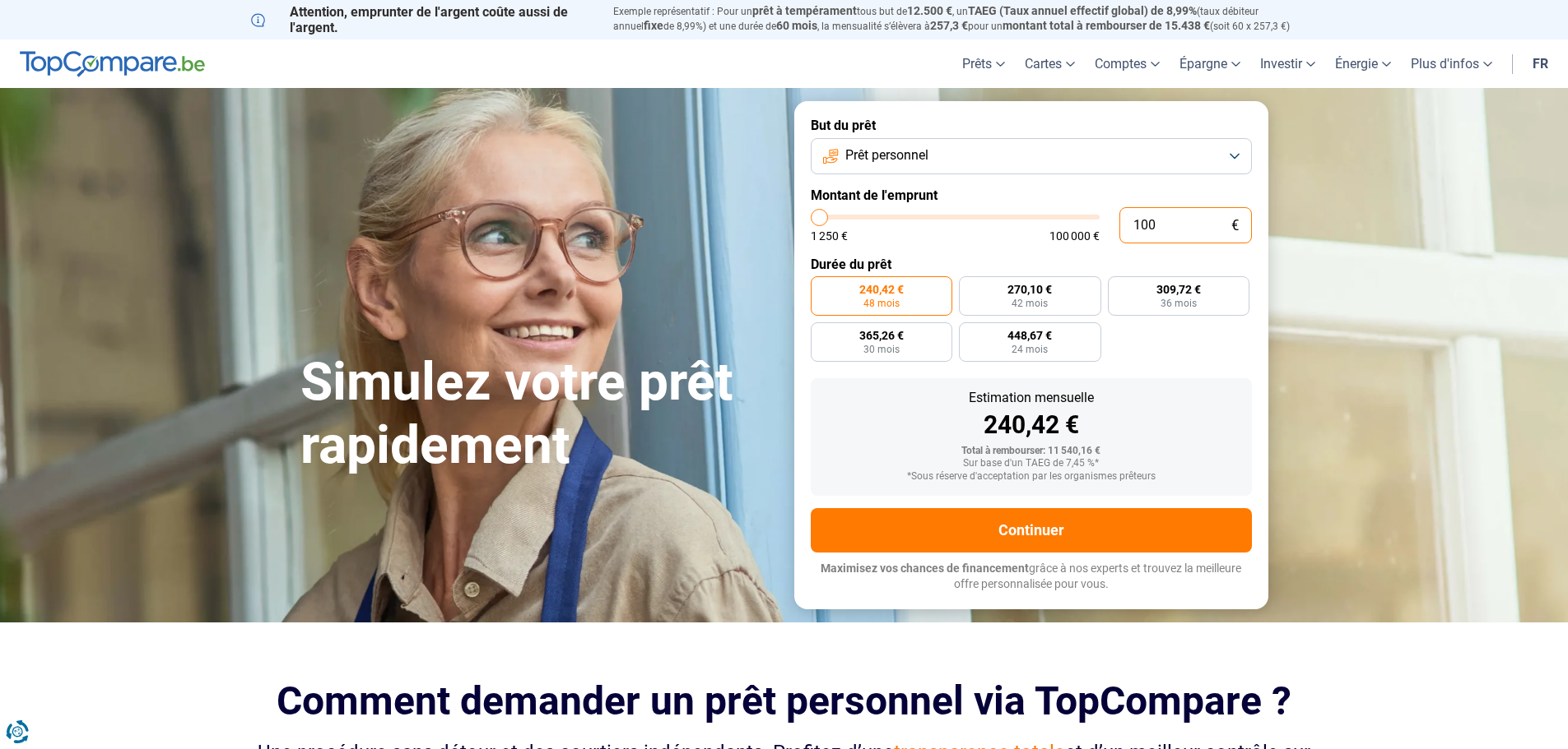
type input "1250"
type input "1"
type input "1250"
type input "0"
type input "1250"
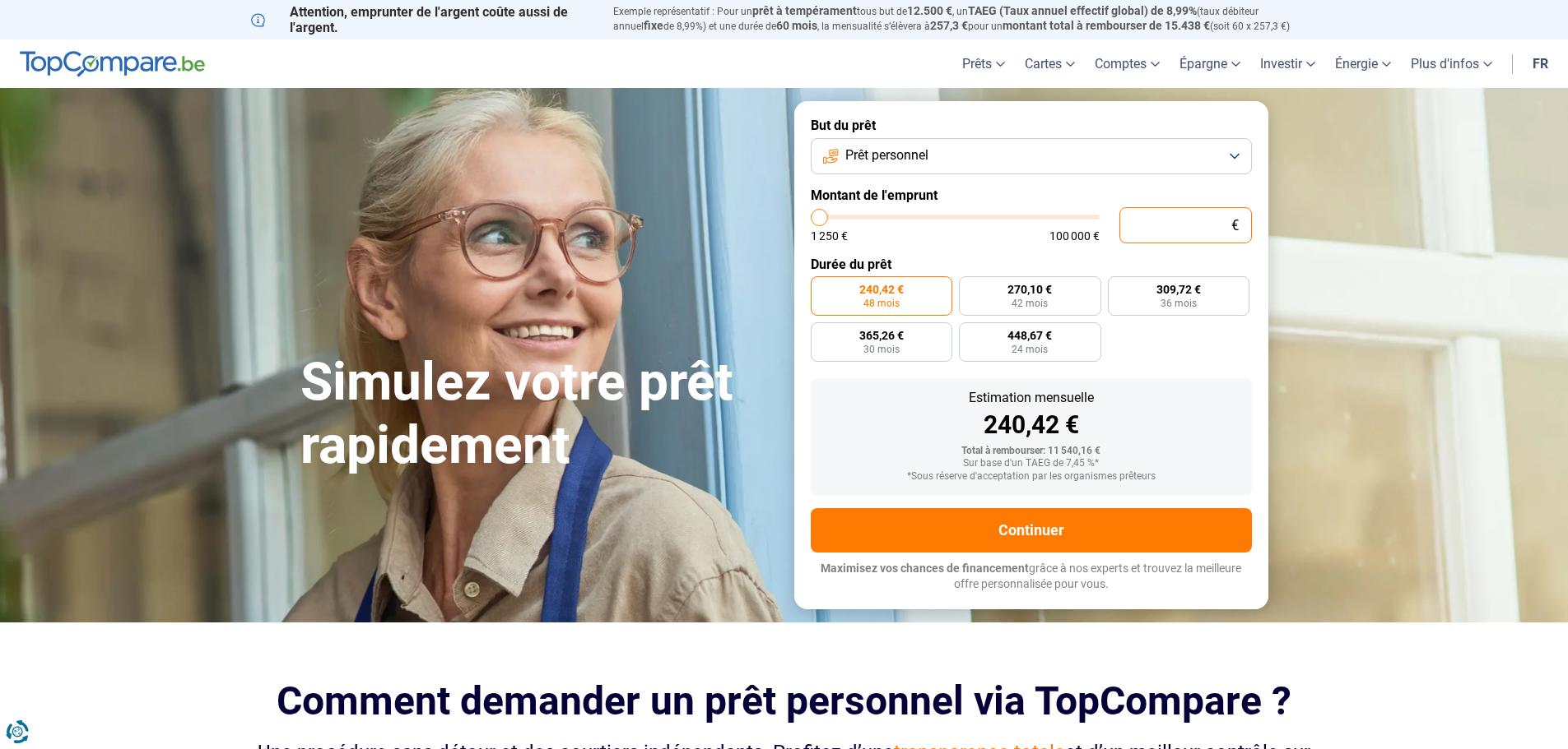
type input "2"
type input "1250"
type input "20"
type input "1250"
type input "1 250"
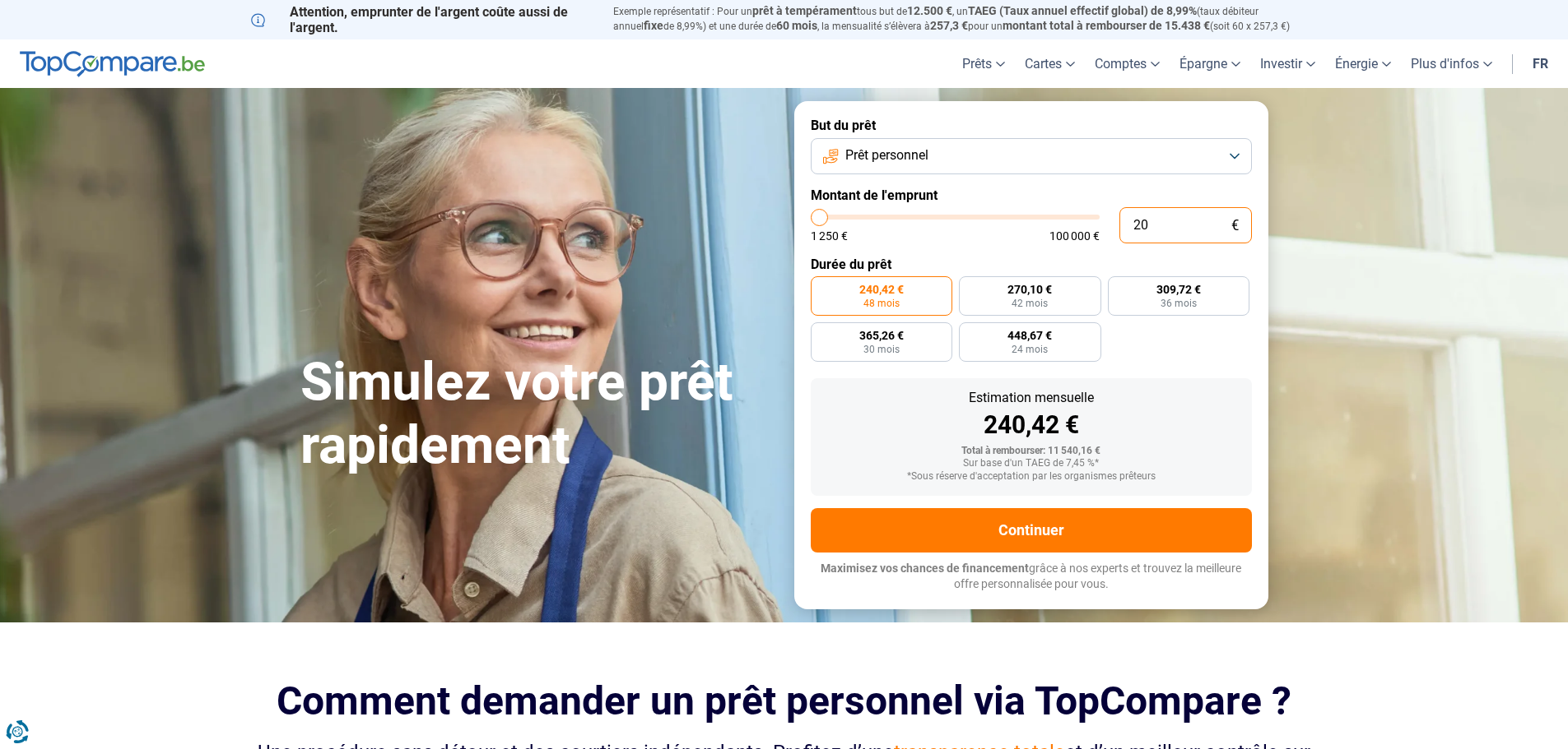
type input "1250"
radio input "true"
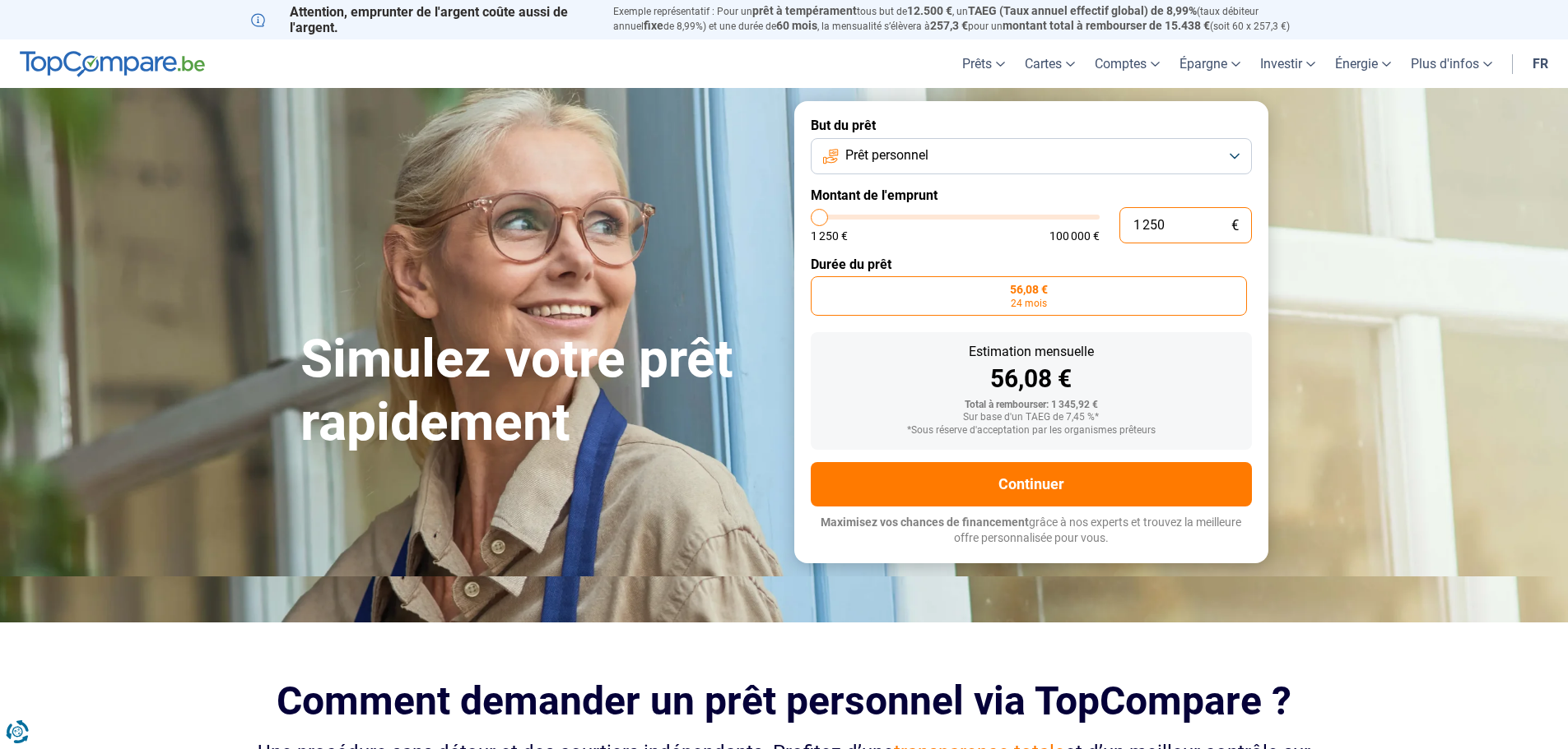
type input "12 500"
type input "12500"
radio input "false"
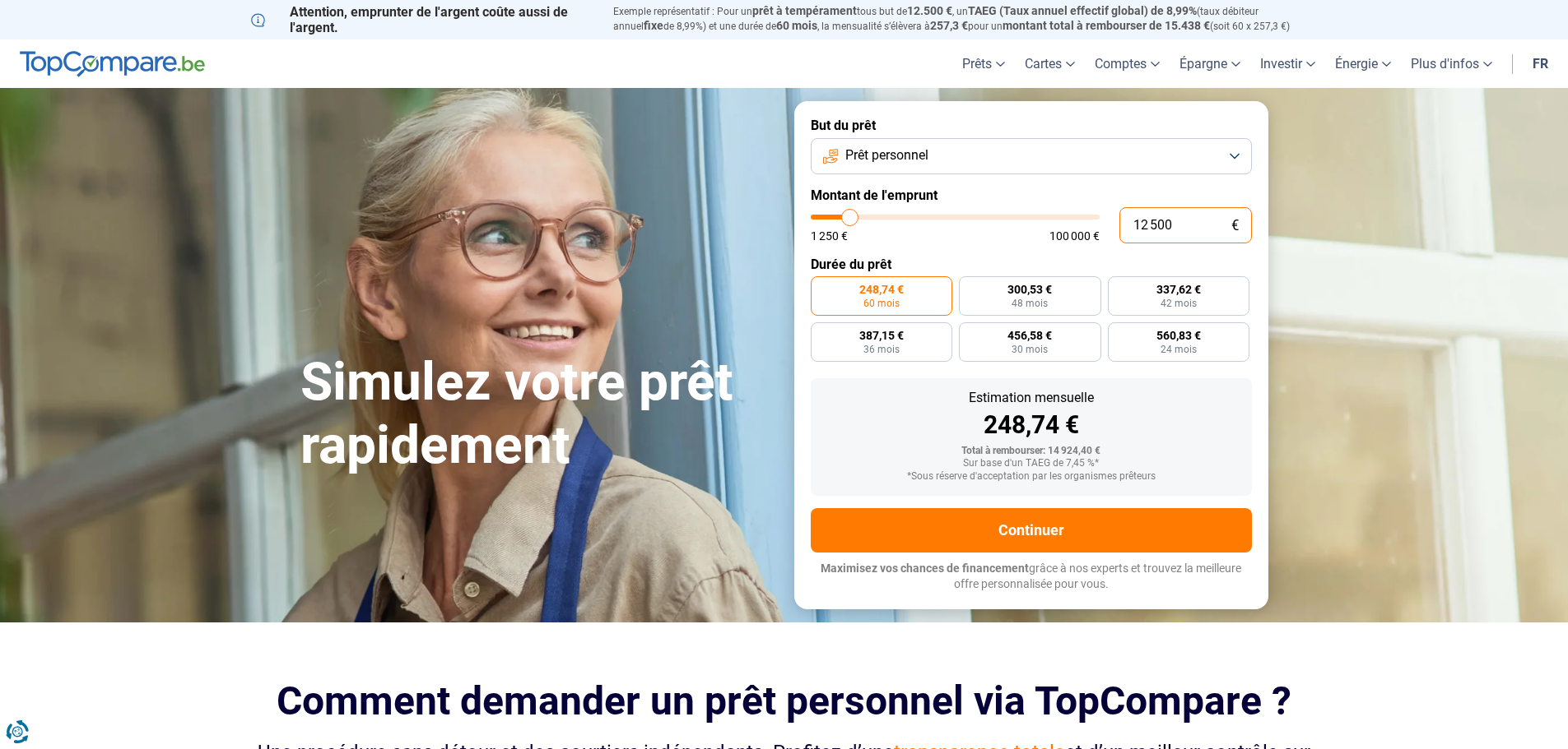
type input "1 250"
type input "1250"
type input "125"
type input "1250"
type input "12"
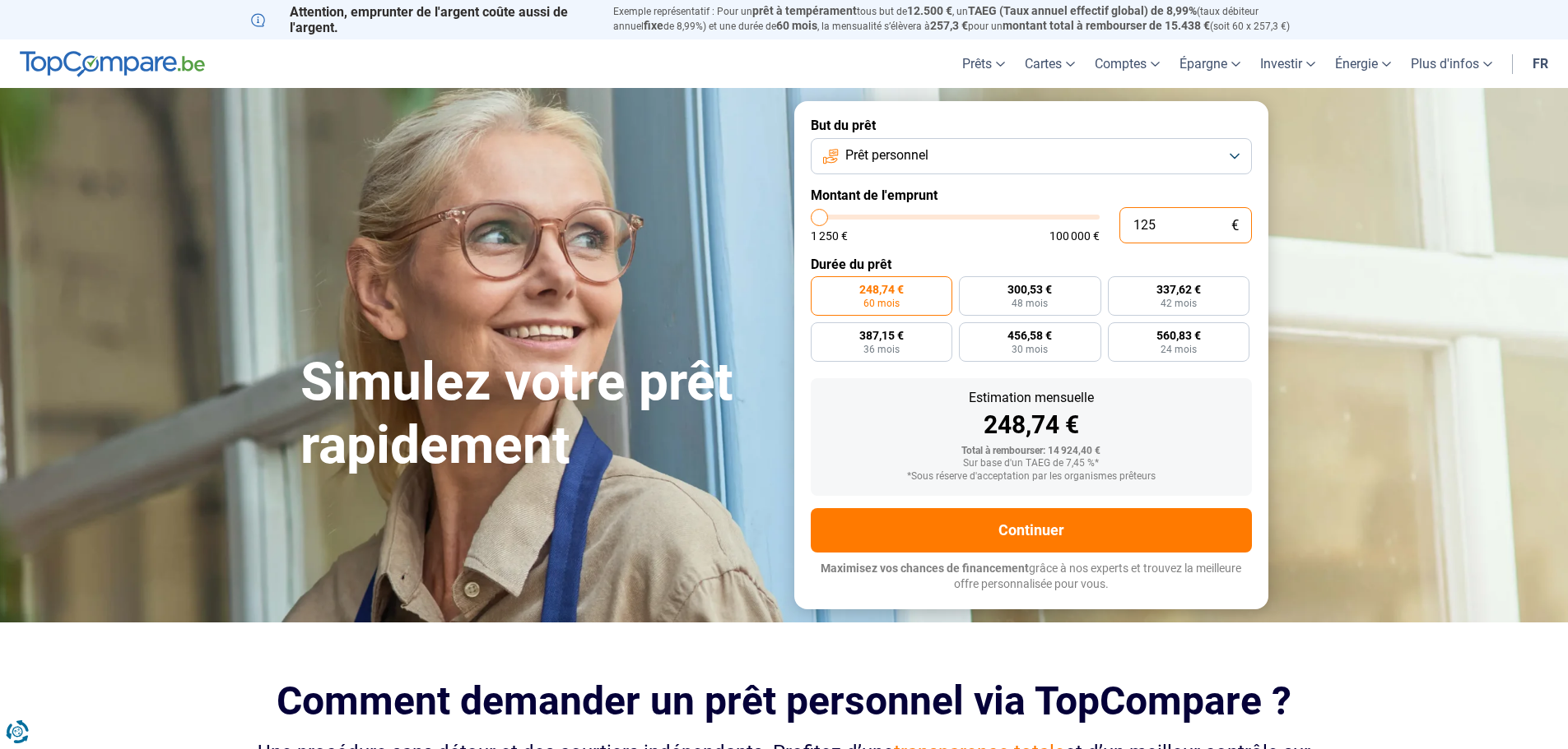
type input "1250"
type input "1"
type input "1250"
type input "0"
type input "1250"
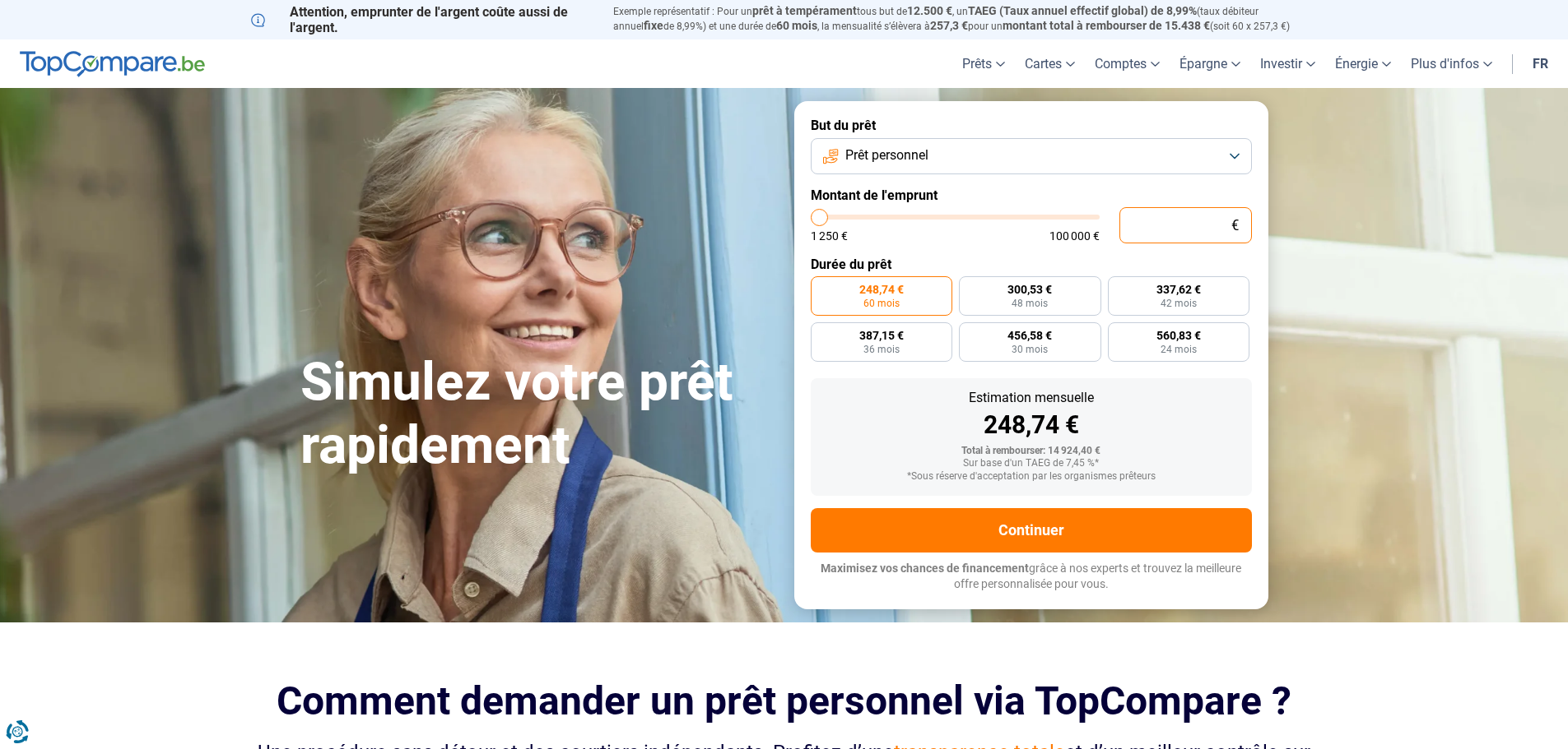
type input "2"
type input "1250"
type input "20"
type input "1250"
type input "200"
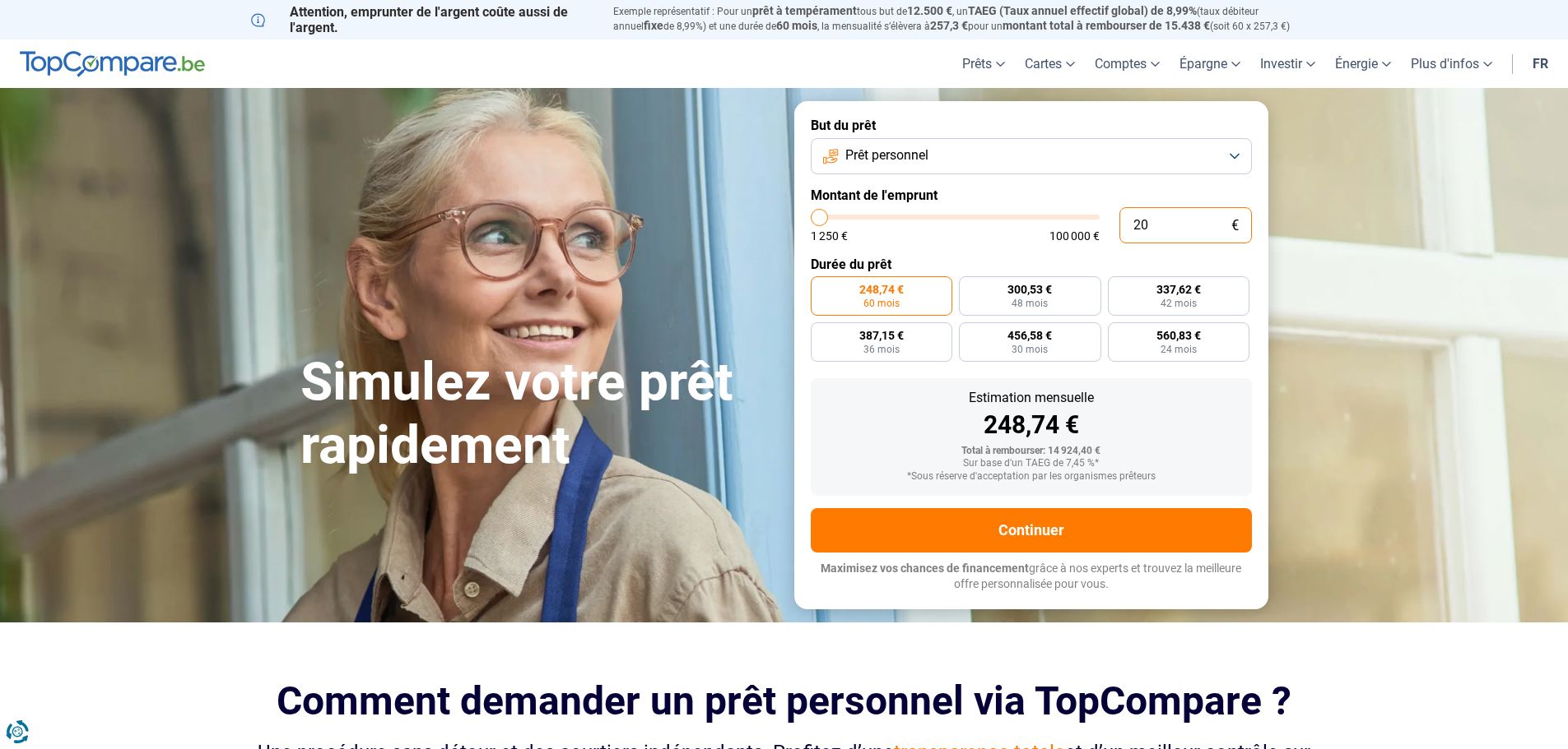
type input "1250"
type input "2 000"
type input "2000"
type input "20 000"
type input "20000"
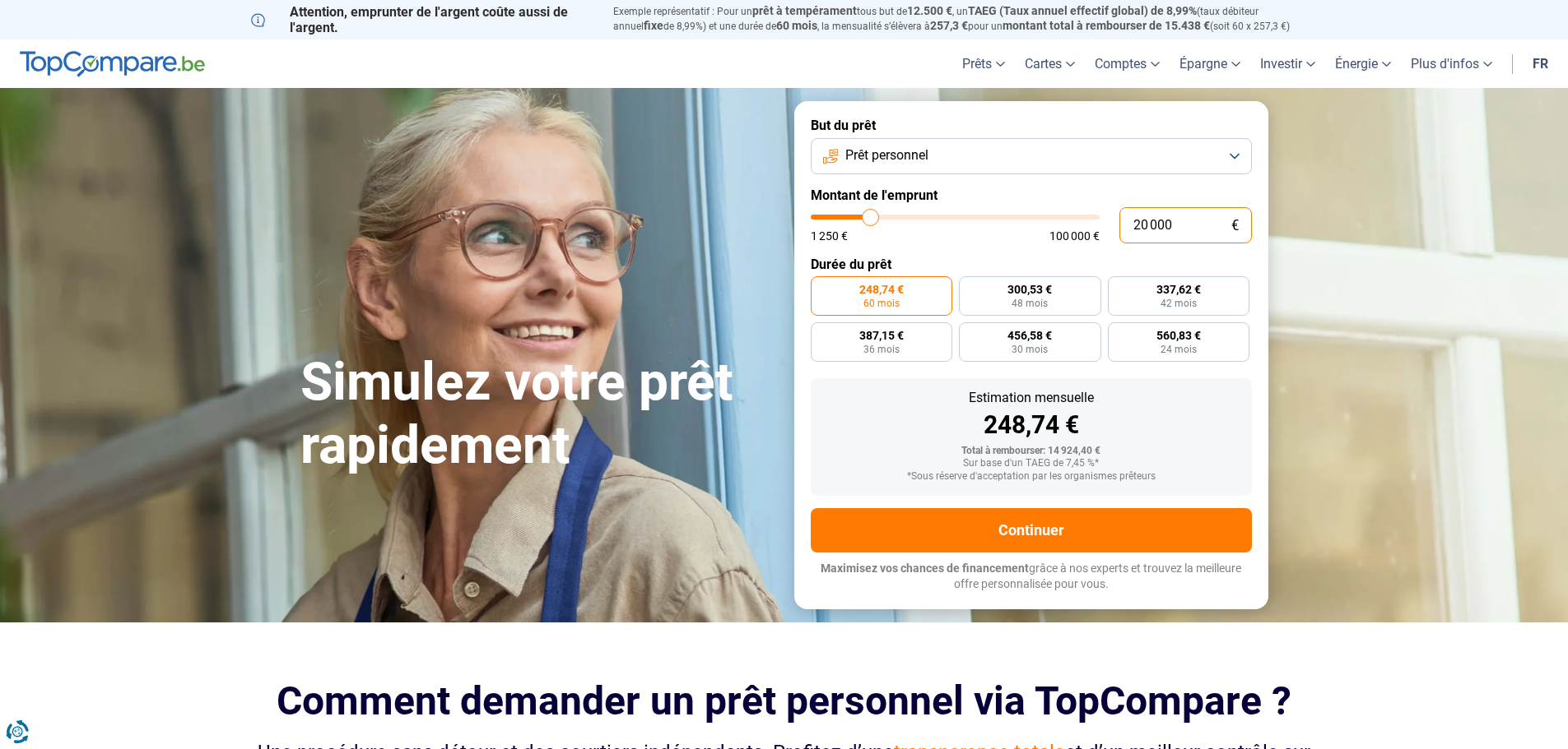
radio input "false"
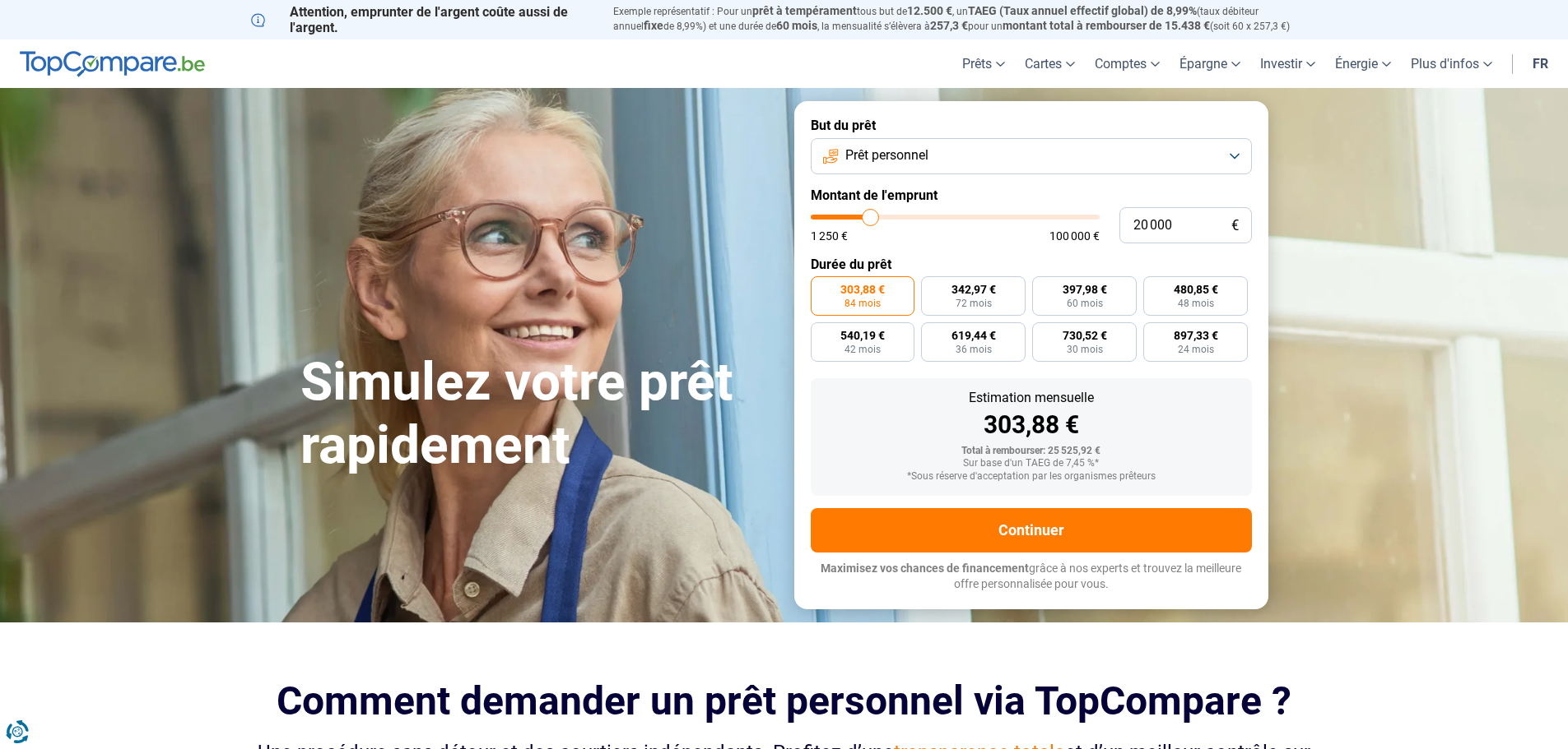
click at [1231, 158] on button "Prêt personnel" at bounding box center [1031, 157] width 441 height 36
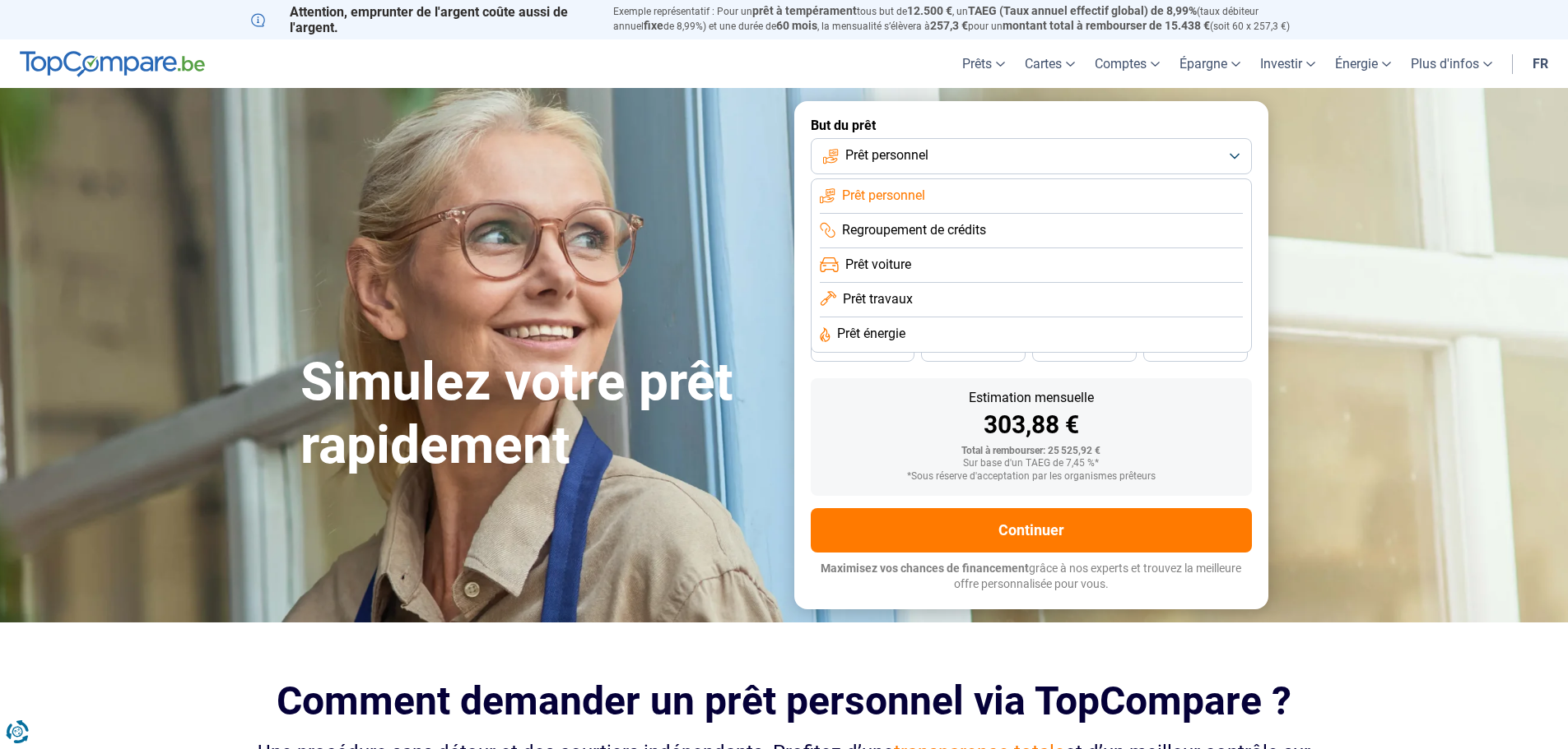
click at [1225, 275] on li "Prêt voiture" at bounding box center [1031, 266] width 423 height 34
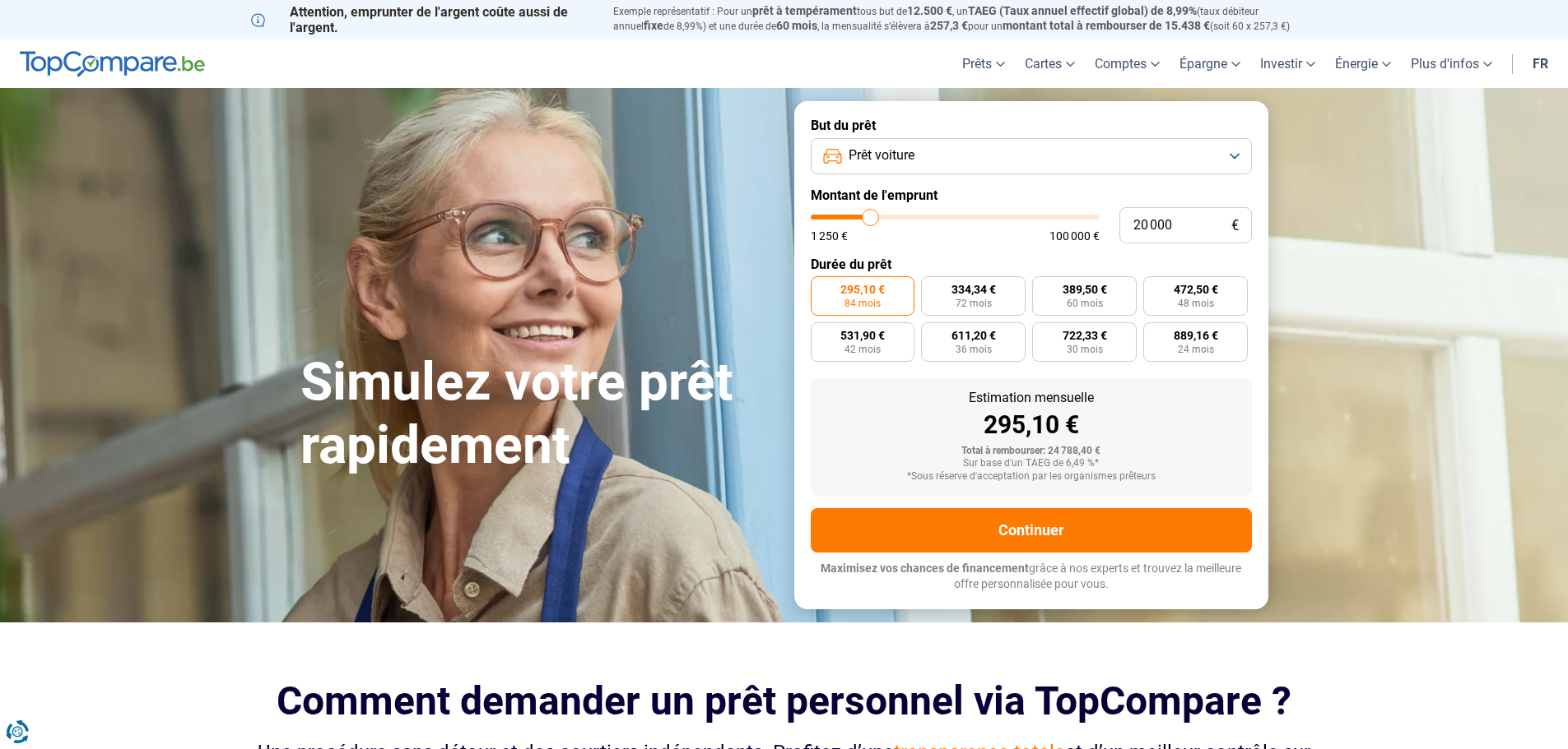
click at [1235, 158] on button "Prêt voiture" at bounding box center [1031, 157] width 441 height 36
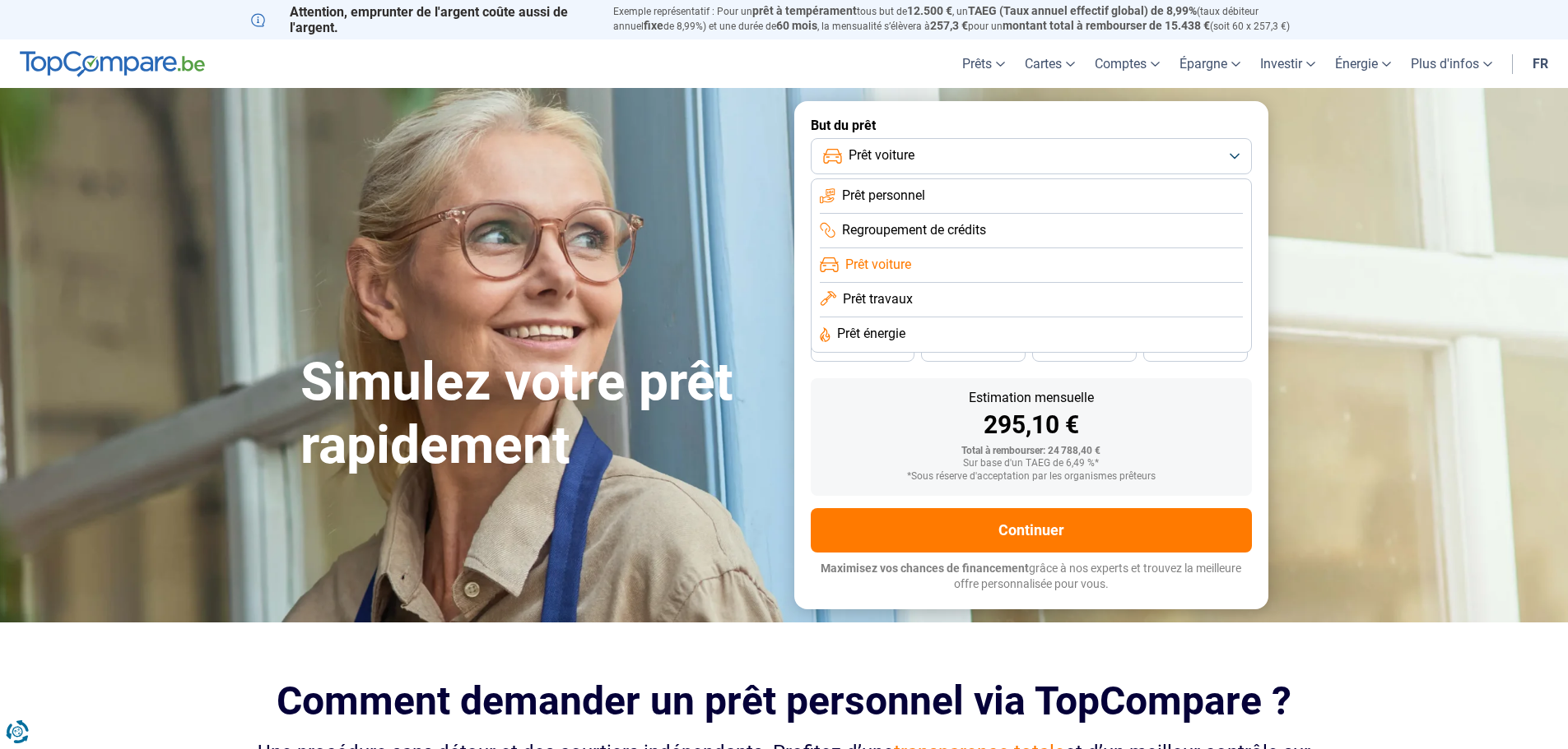
click at [1200, 205] on li "Prêt personnel" at bounding box center [1031, 196] width 423 height 34
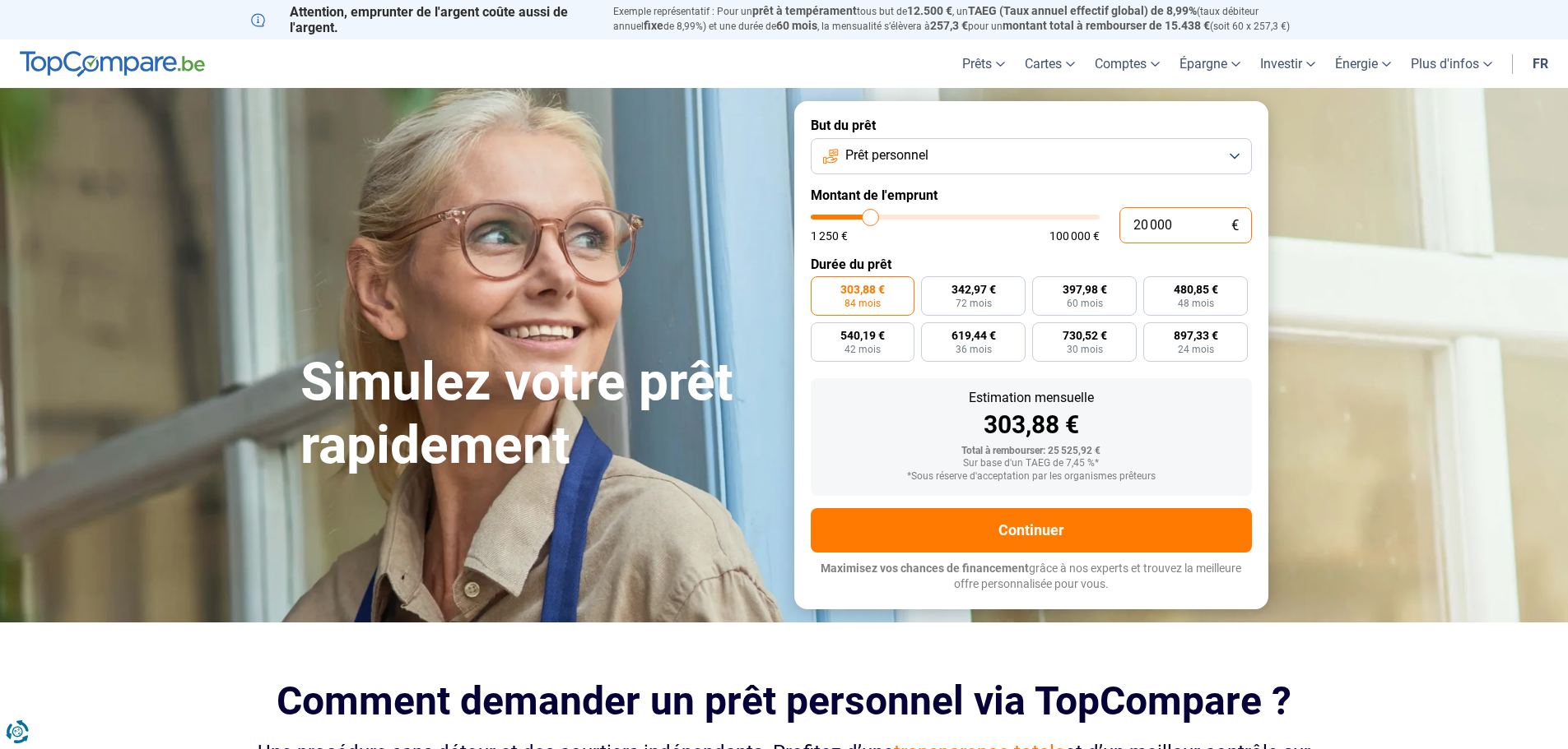
click at [1182, 224] on input "20 000" at bounding box center [1185, 225] width 132 height 36
type input "2 000"
type input "2000"
type input "200"
type input "1250"
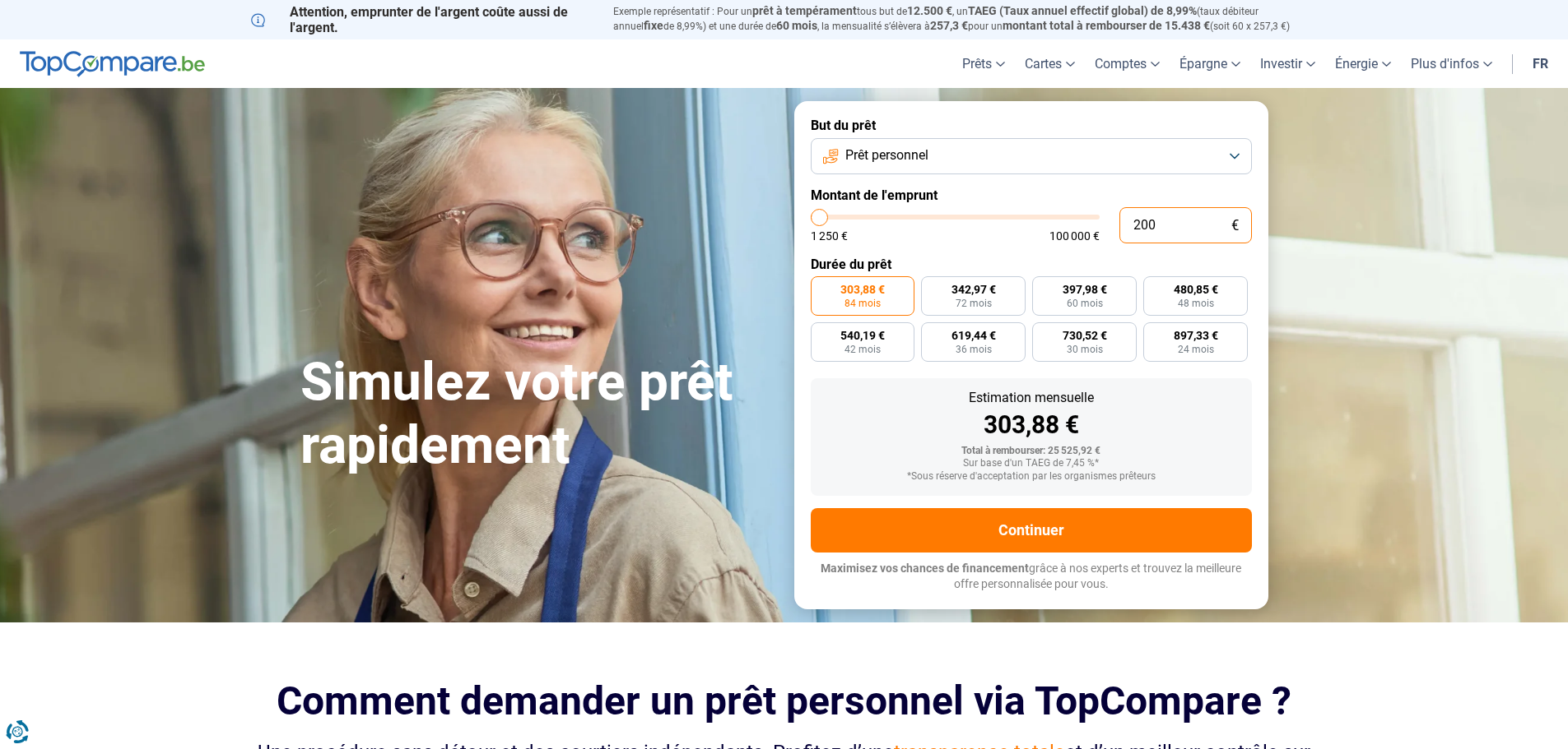
type input "20"
type input "1250"
type input "2"
type input "1250"
type input "0"
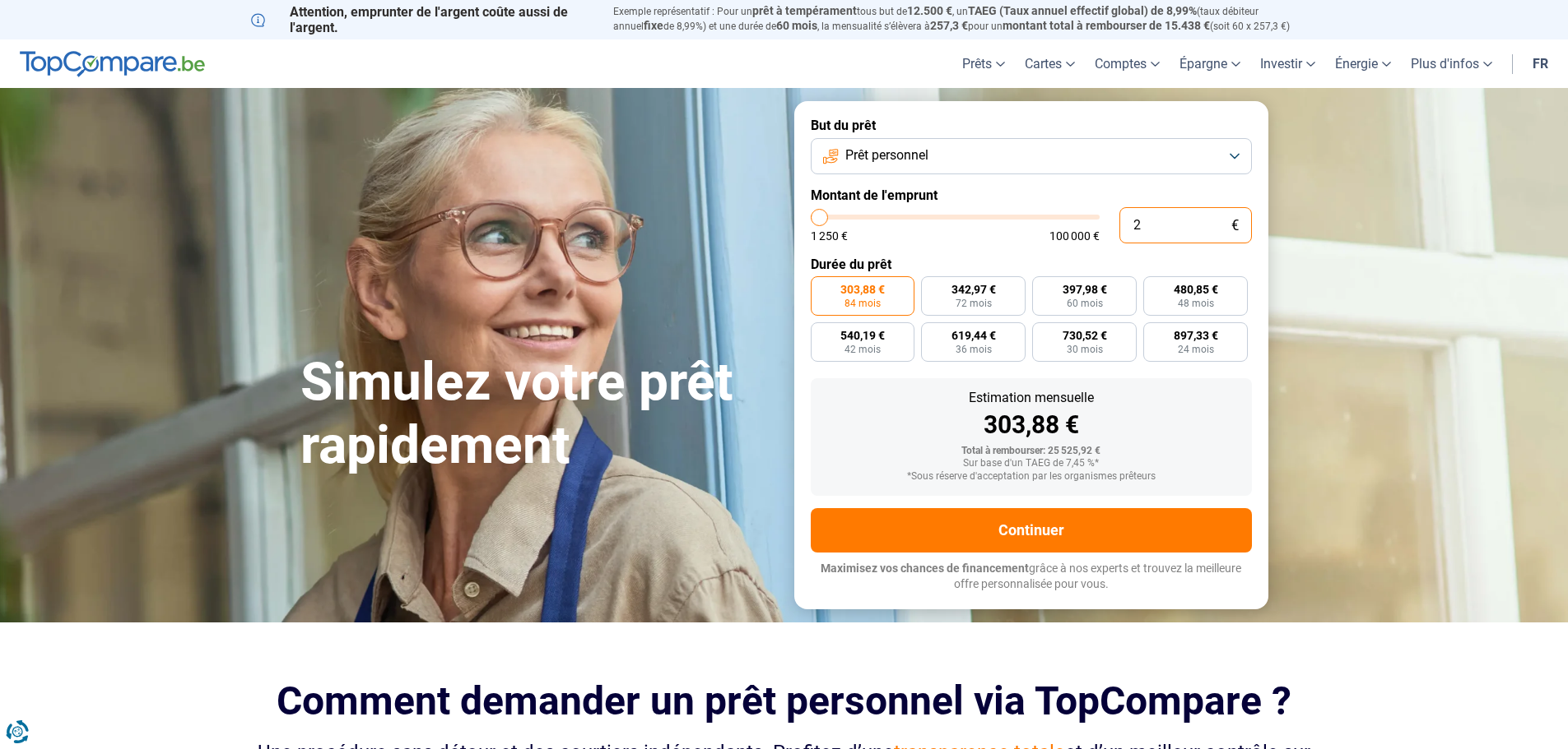
type input "1250"
type input "3"
type input "1250"
type input "30"
type input "1250"
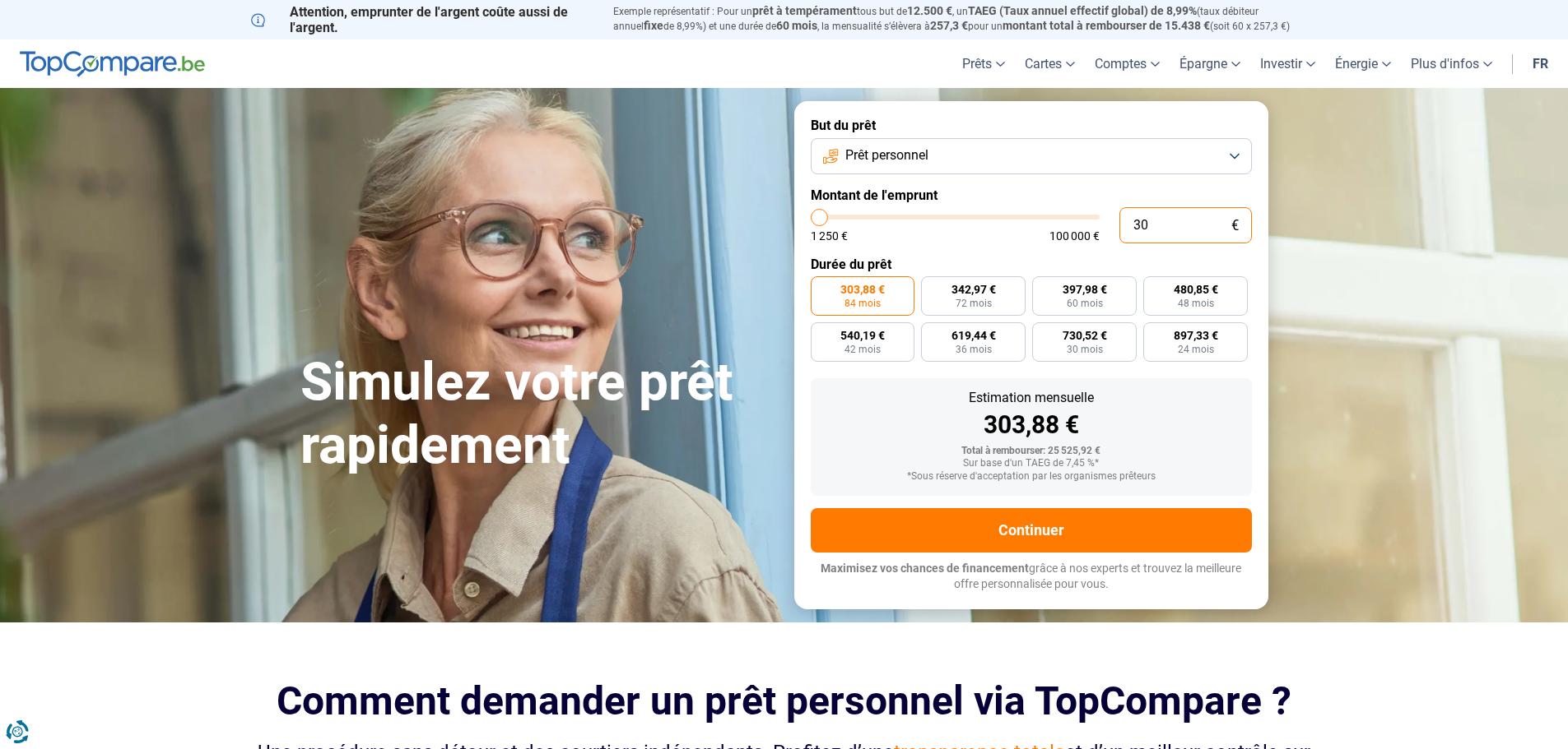
type input "300"
type input "1250"
type input "3 000"
type input "3000"
radio input "true"
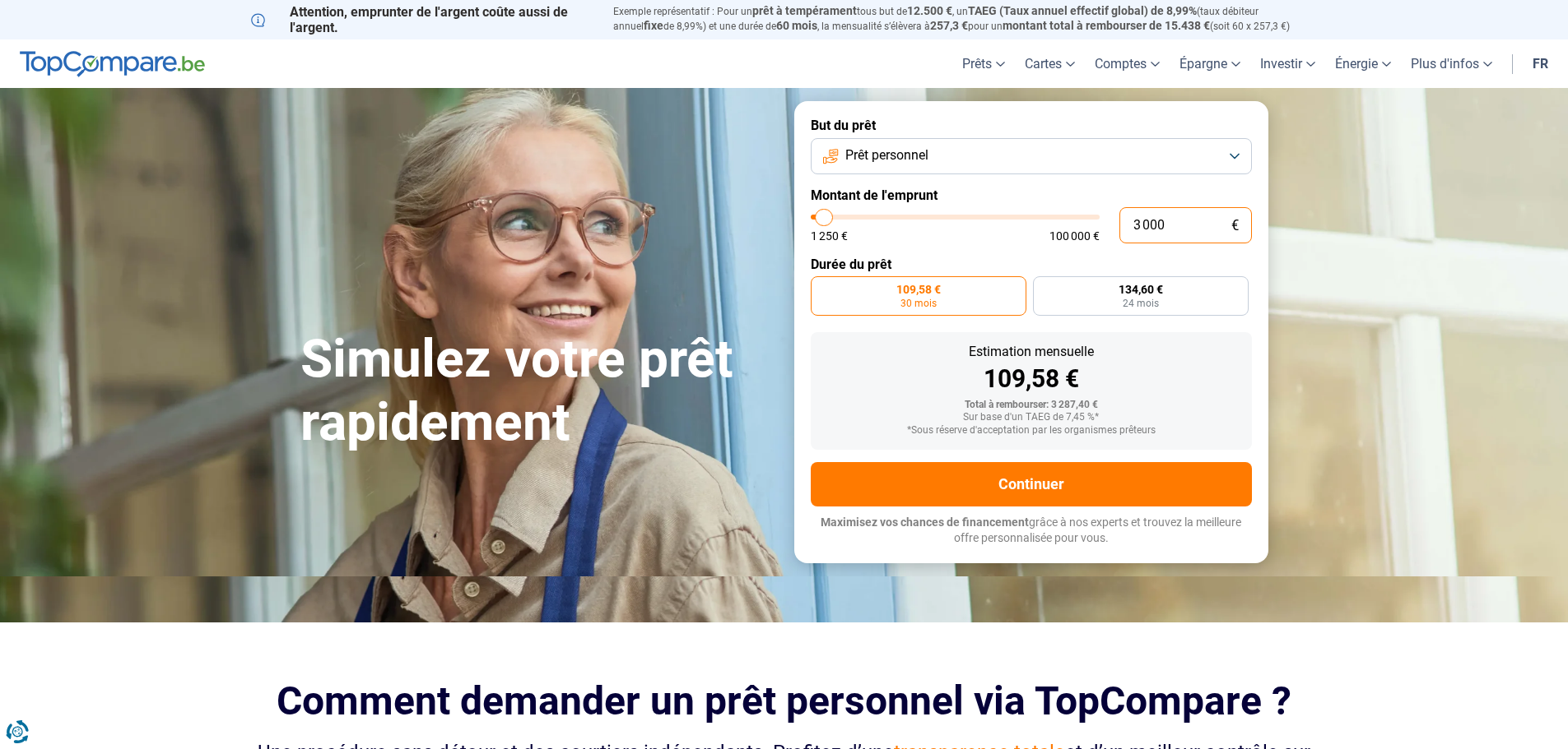
type input "30 000"
type input "30000"
radio input "false"
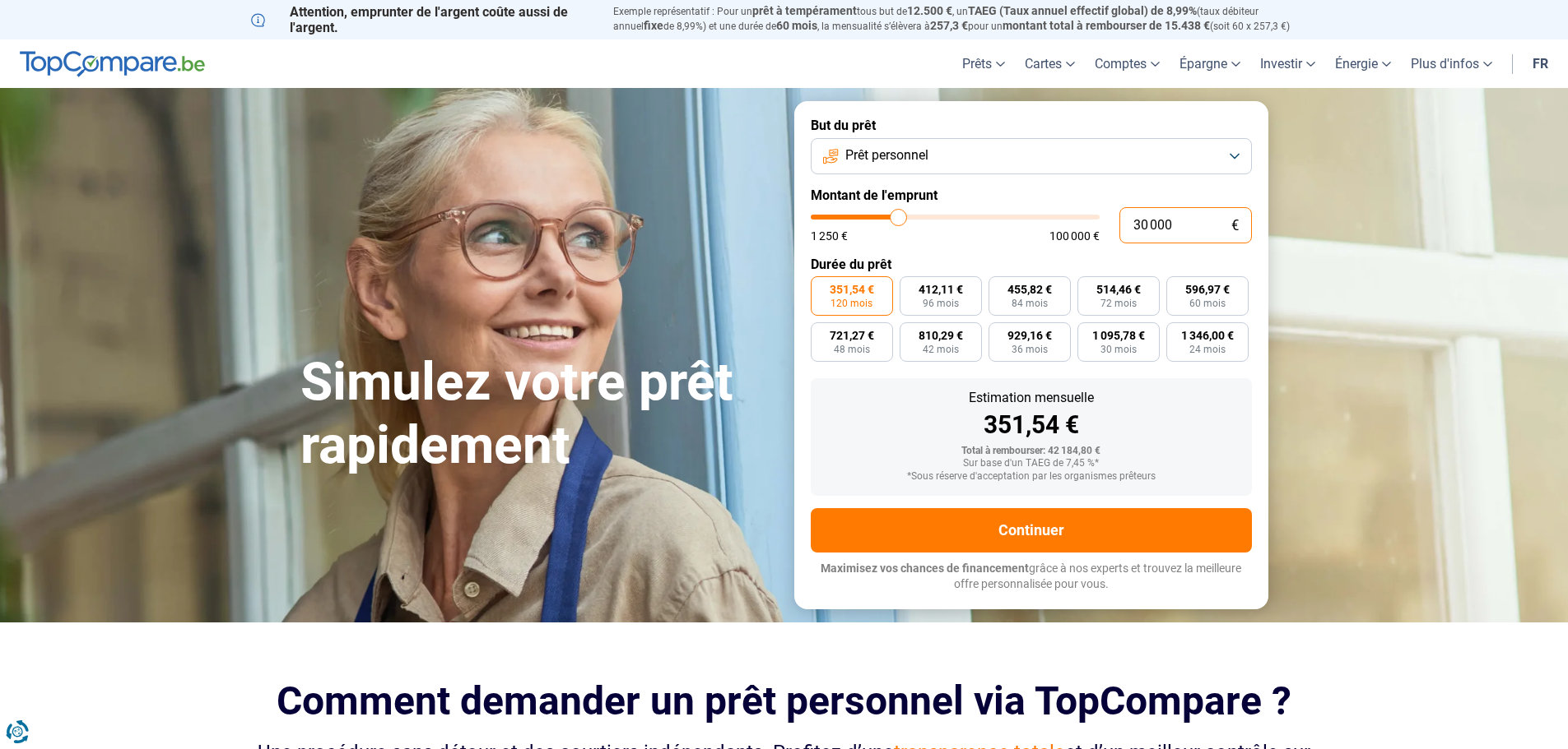
type input "3 000"
type input "3000"
radio input "true"
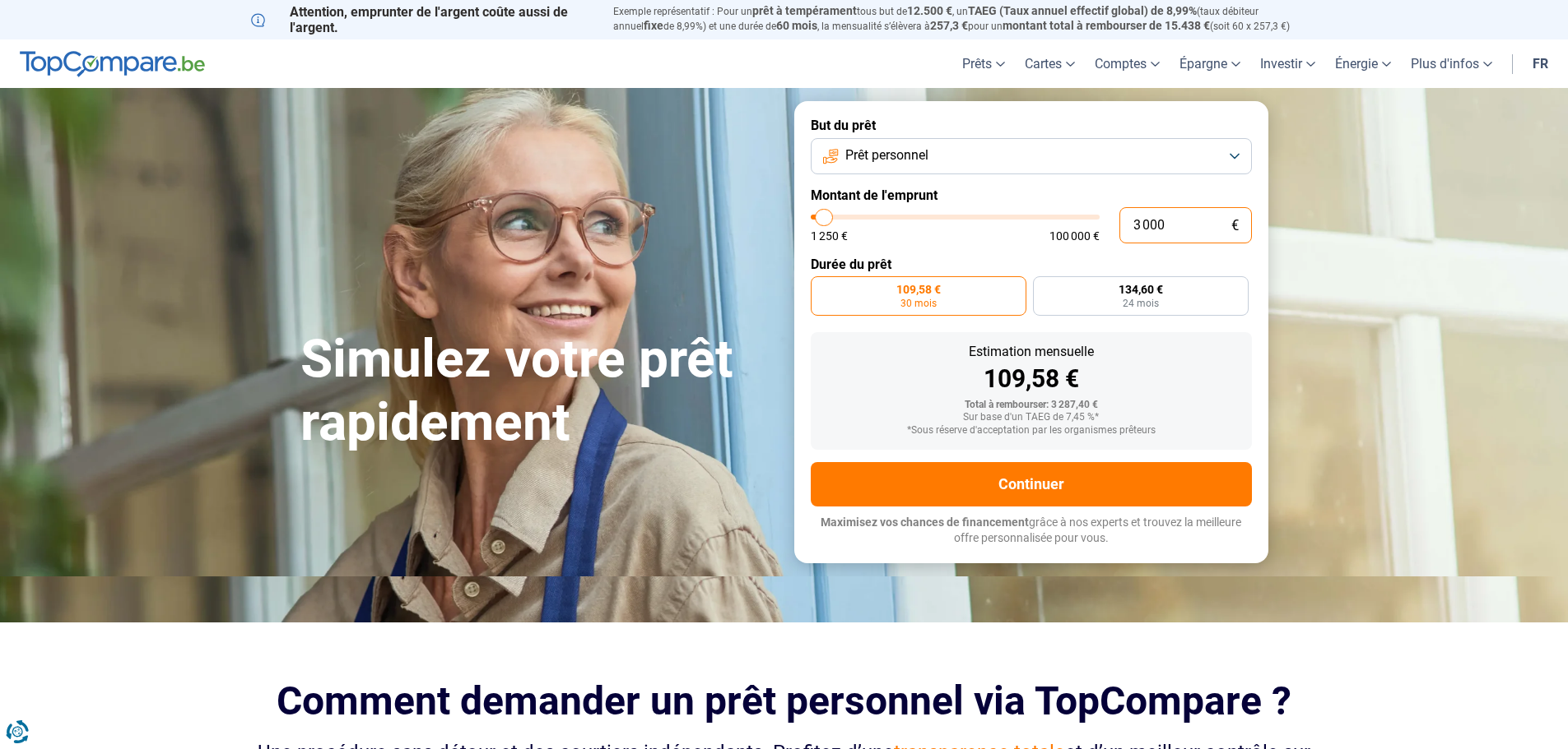
type input "300"
type input "1250"
type input "30"
type input "1250"
type input "3"
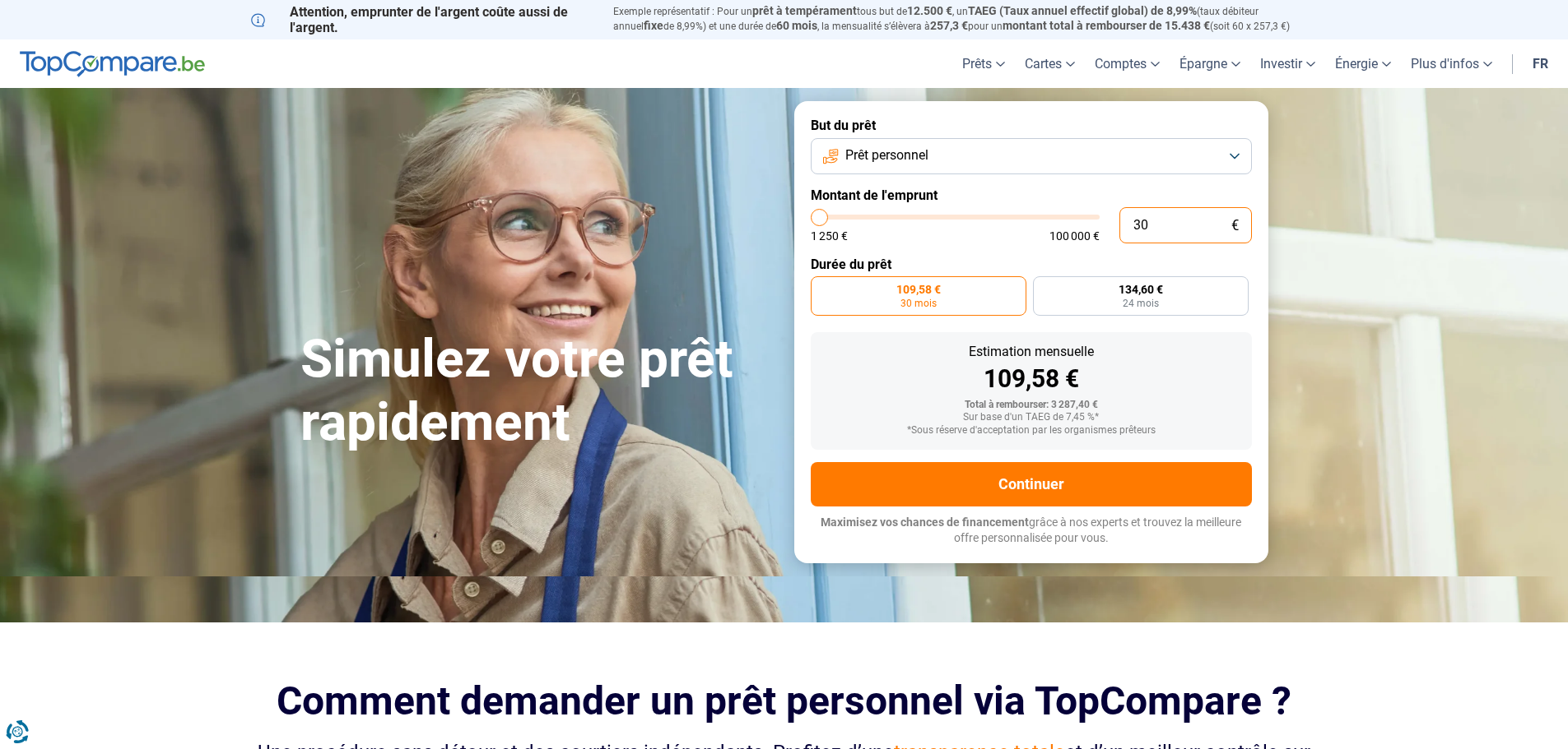
type input "1250"
type input "0"
type input "1250"
type input "1 250"
type input "1250"
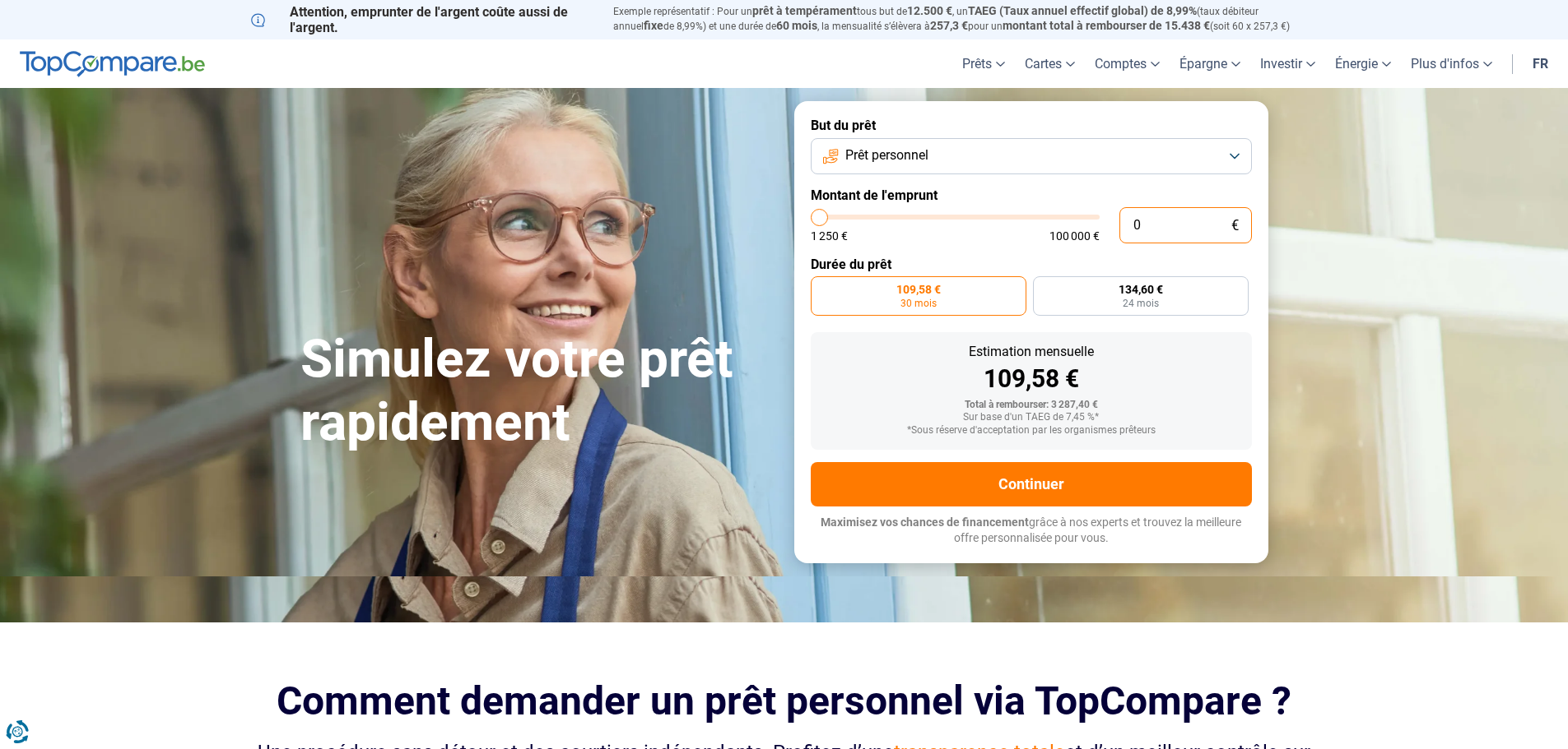
radio input "true"
type input "125"
type input "1250"
type input "1 250"
type input "1250"
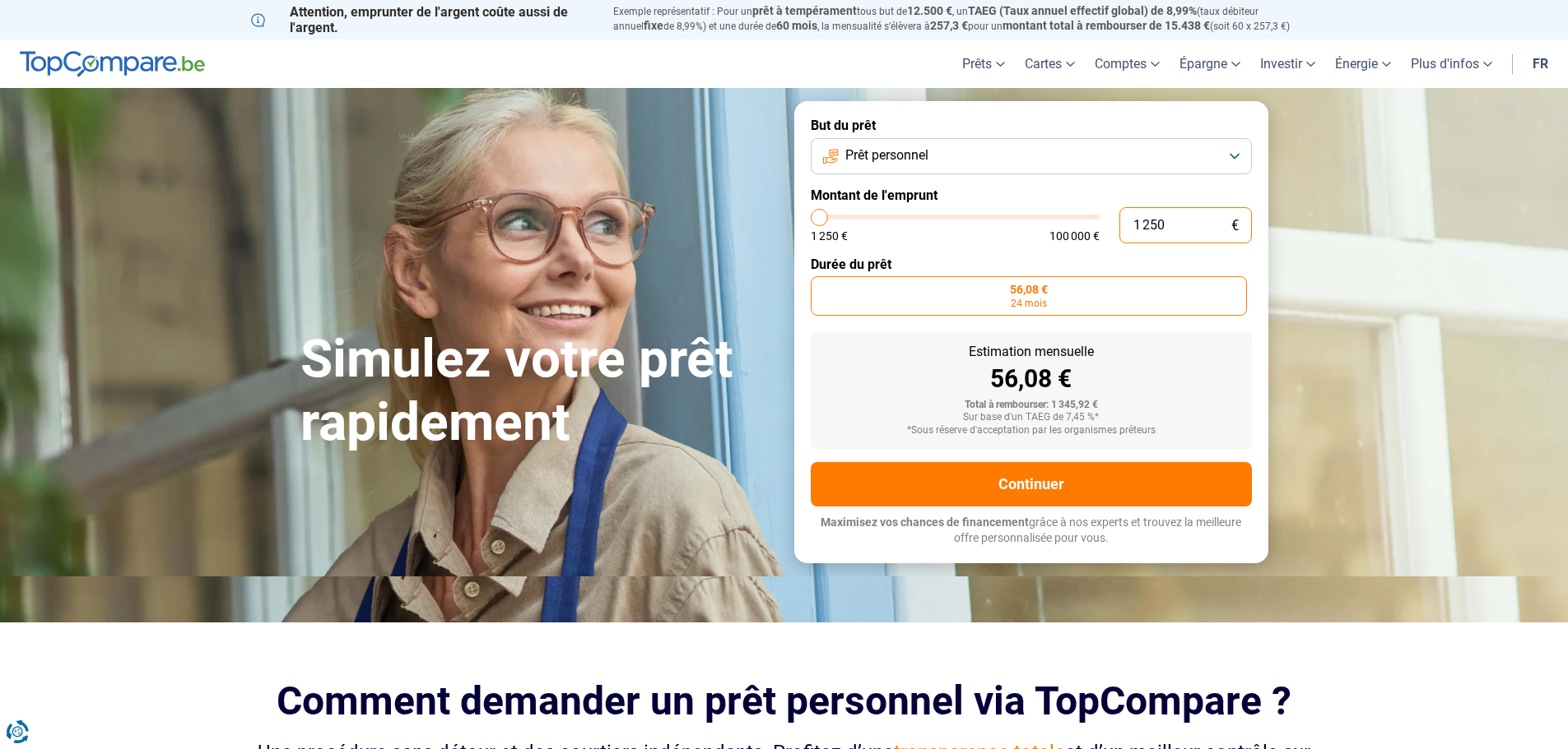
type input "125"
type input "1250"
type input "12"
type input "1250"
type input "1"
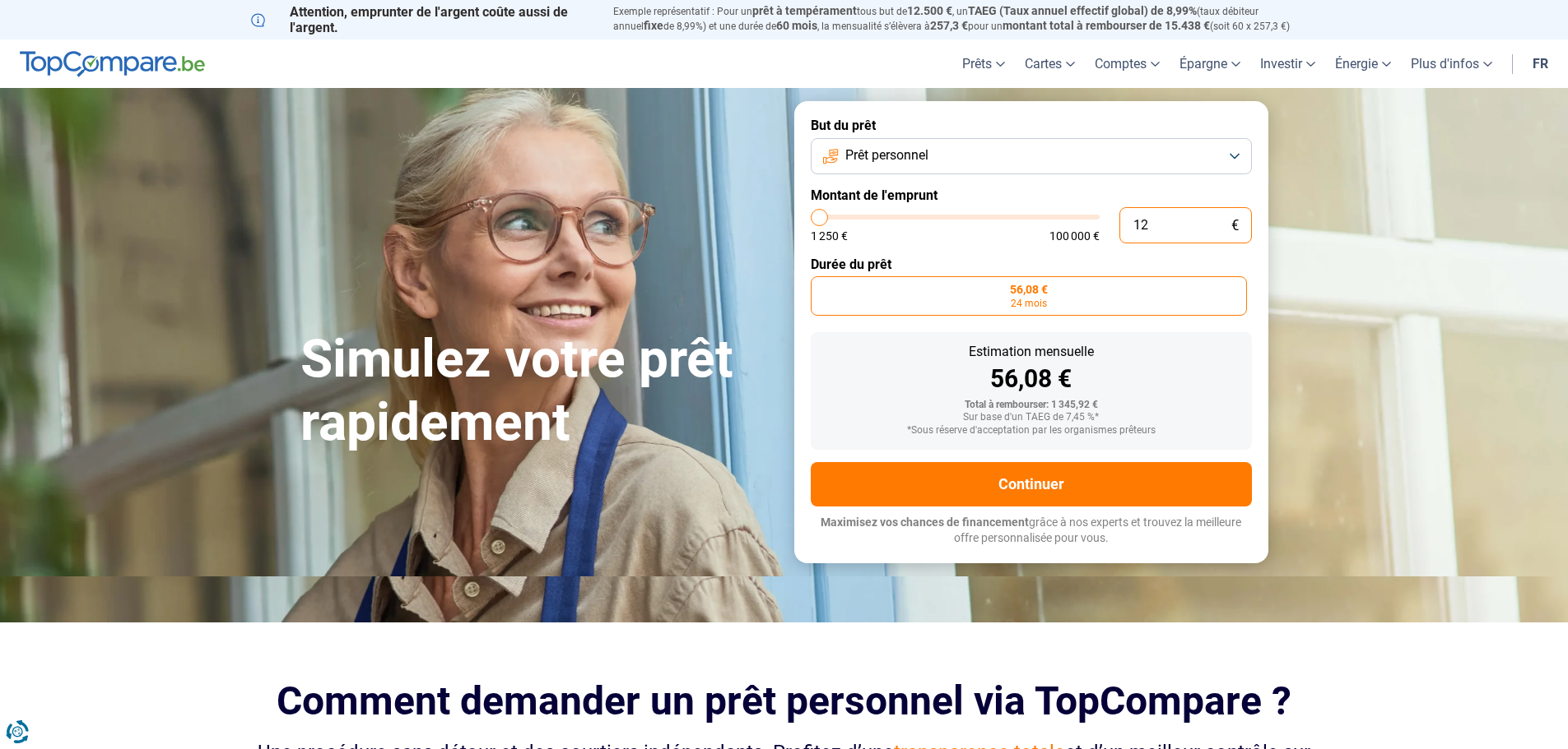
type input "1250"
type input "0"
type input "1250"
click at [1238, 159] on button "Prêt personnel" at bounding box center [1031, 157] width 441 height 36
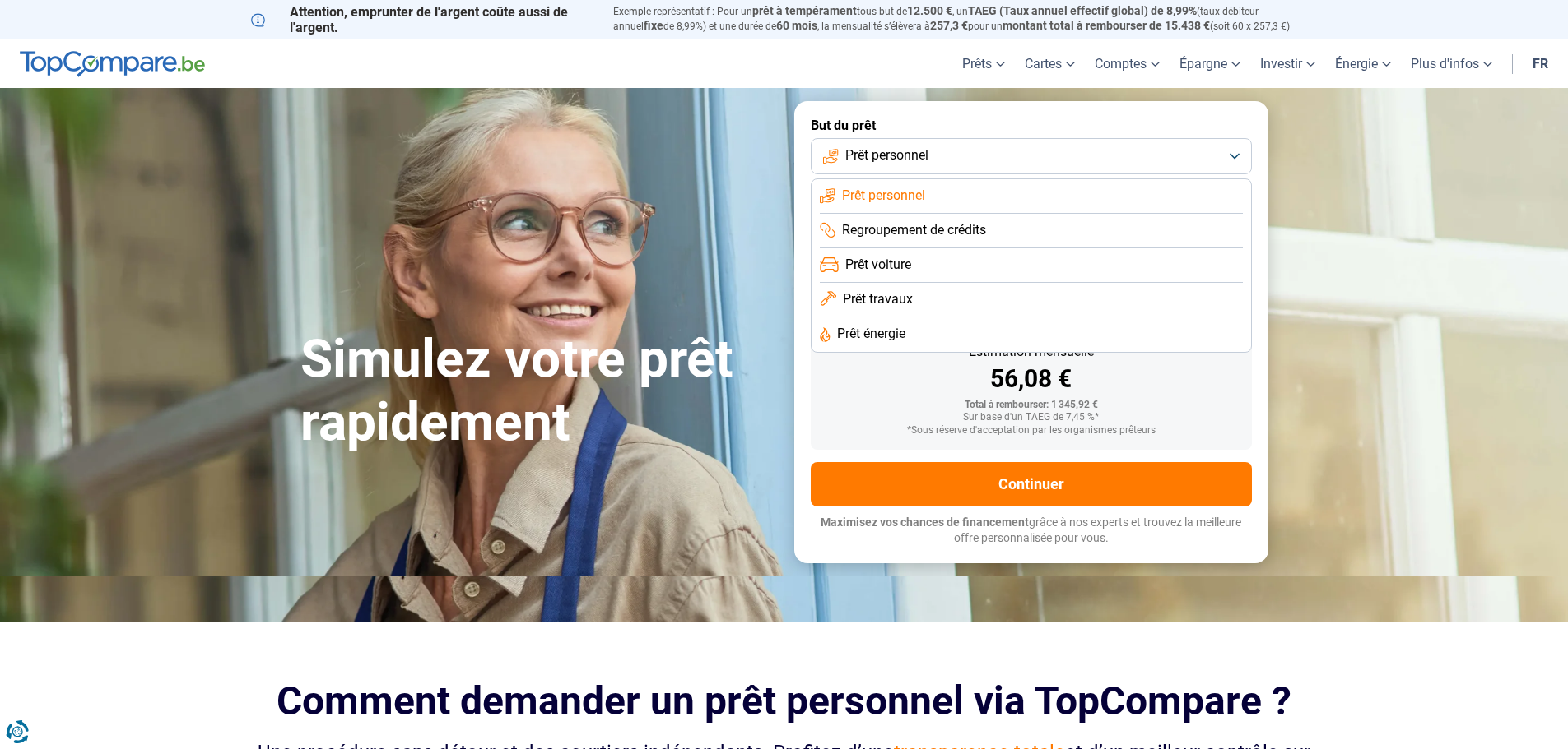
click at [1219, 203] on li "Prêt personnel" at bounding box center [1031, 196] width 423 height 34
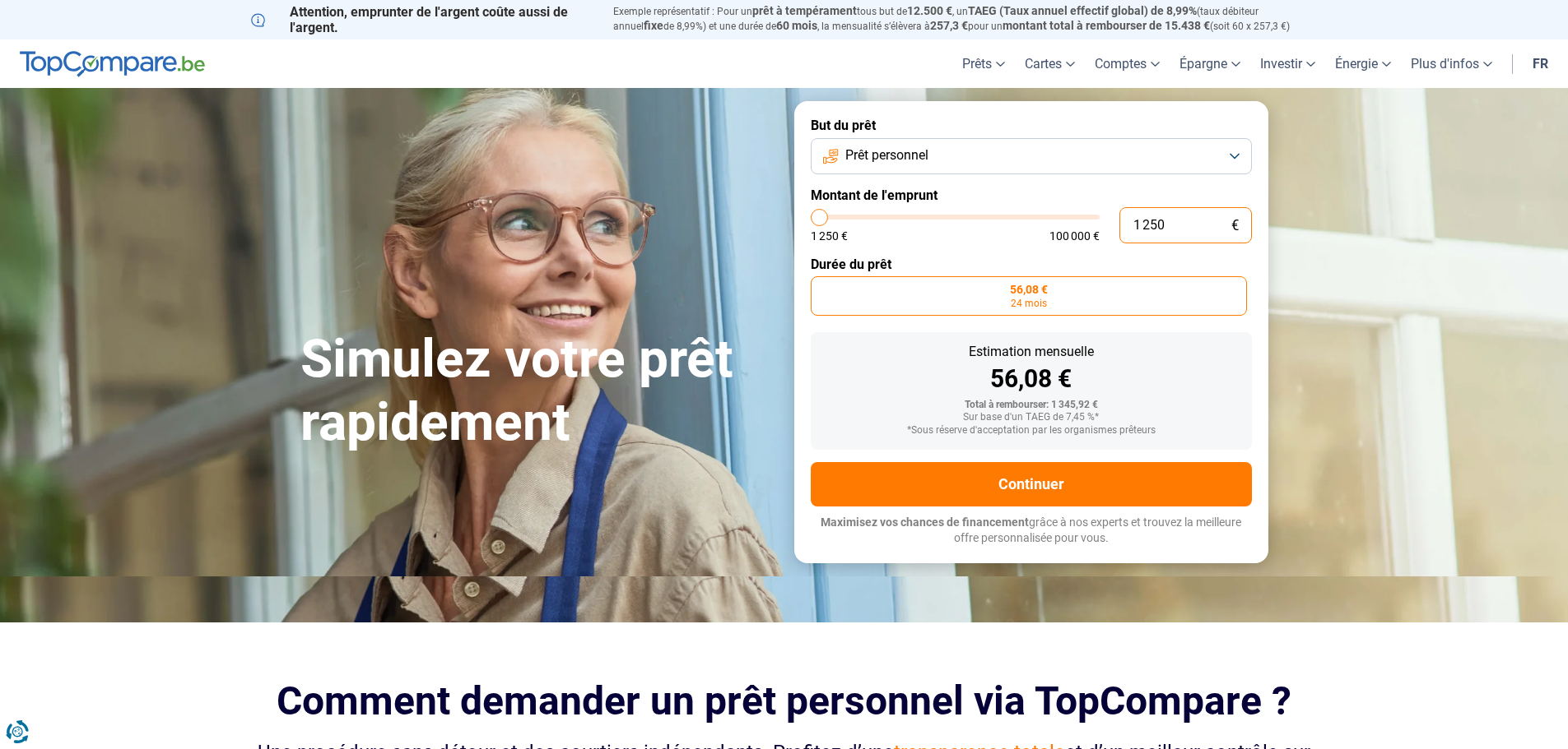
click at [1198, 221] on input "1 250" at bounding box center [1185, 225] width 132 height 36
